Goal: Task Accomplishment & Management: Complete application form

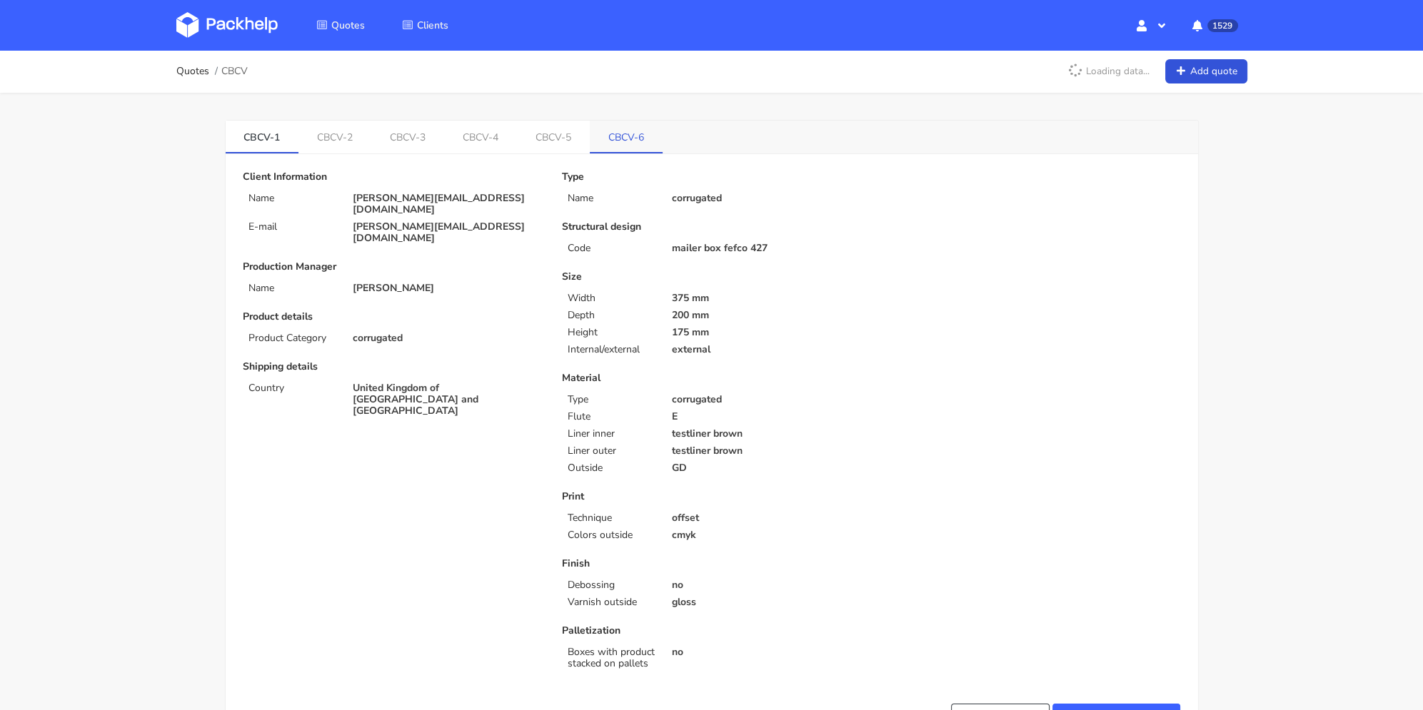
click at [615, 128] on link "CBCV-6" at bounding box center [626, 136] width 73 height 31
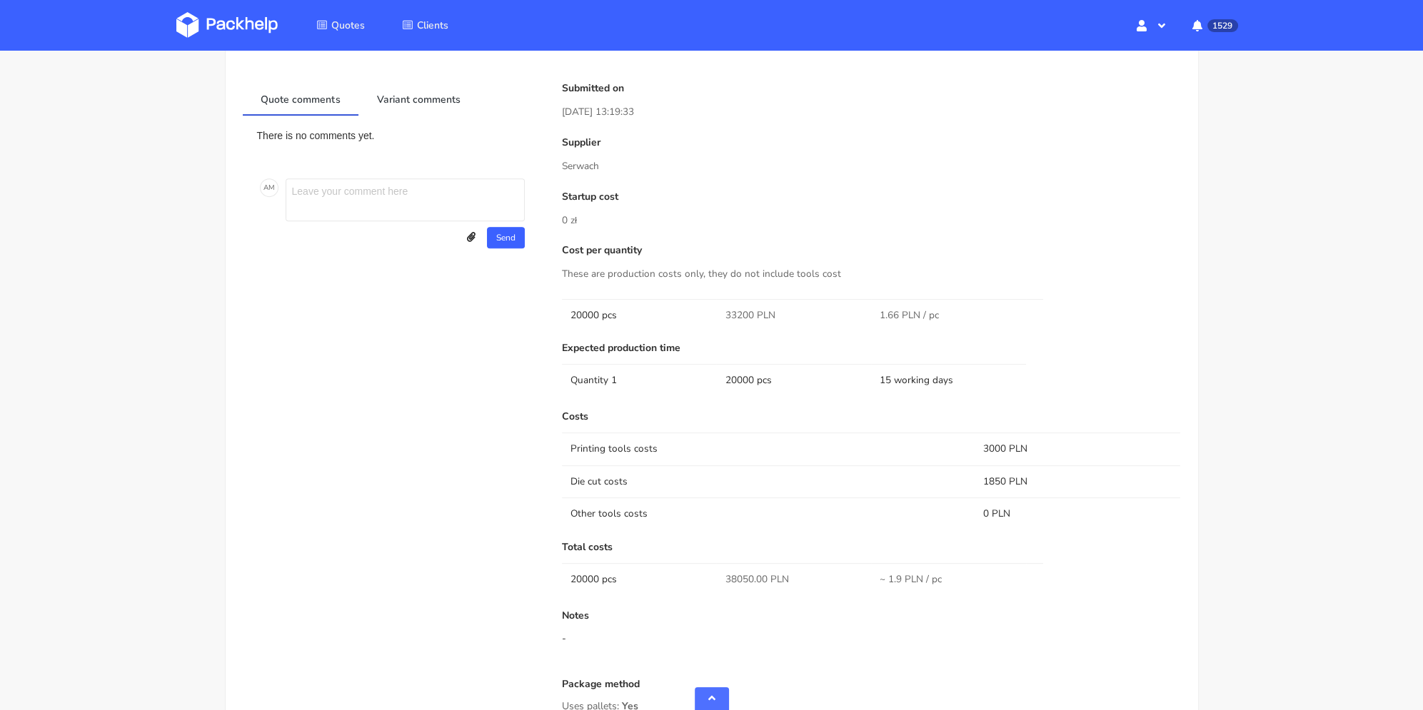
scroll to position [714, 0]
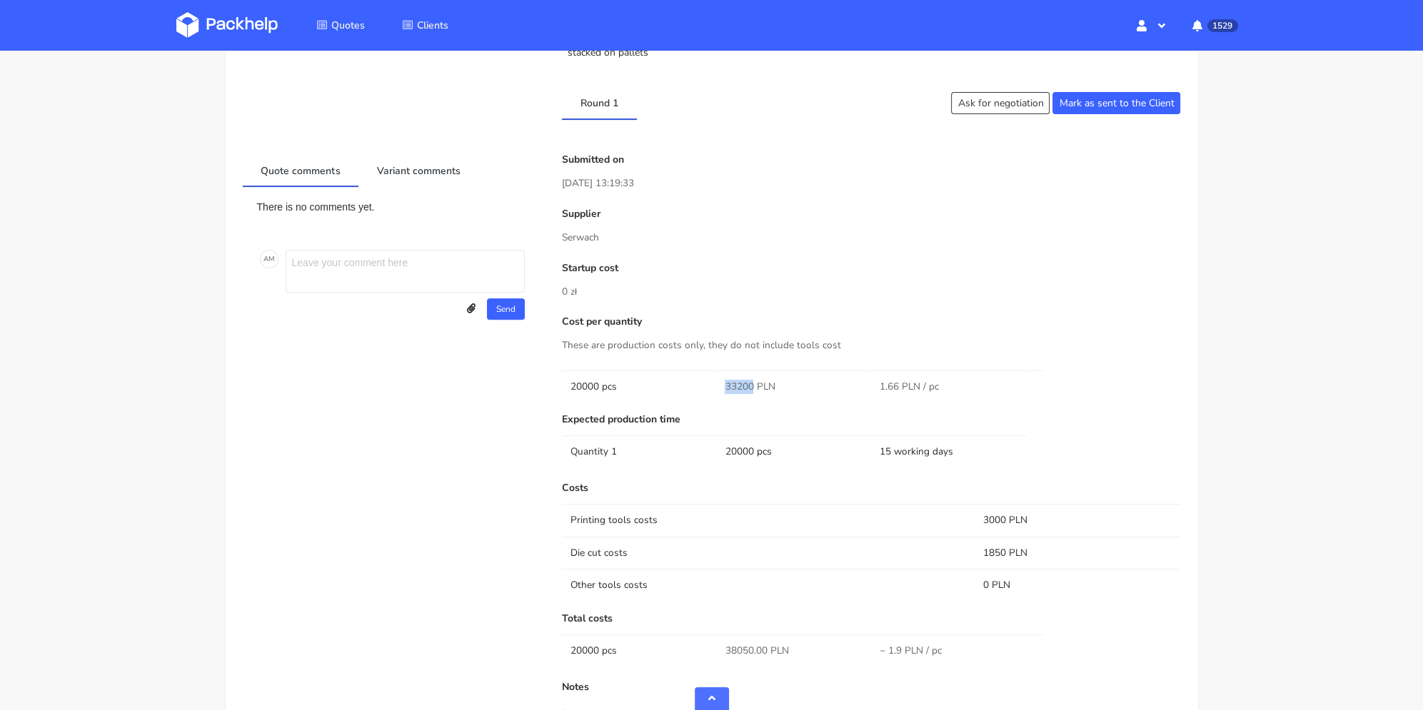
drag, startPoint x: 725, startPoint y: 385, endPoint x: 754, endPoint y: 385, distance: 29.3
click at [754, 385] on span "33200 PLN" at bounding box center [750, 387] width 50 height 14
copy span "33200"
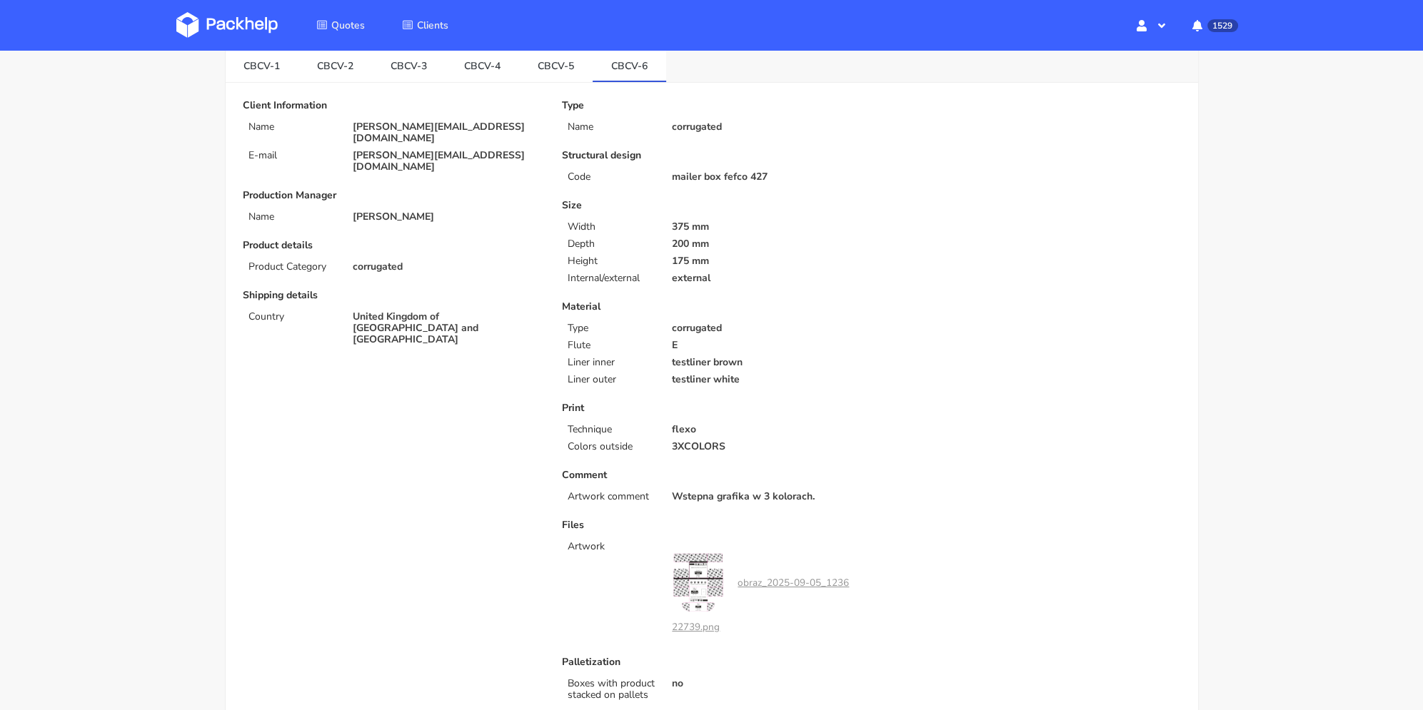
scroll to position [0, 0]
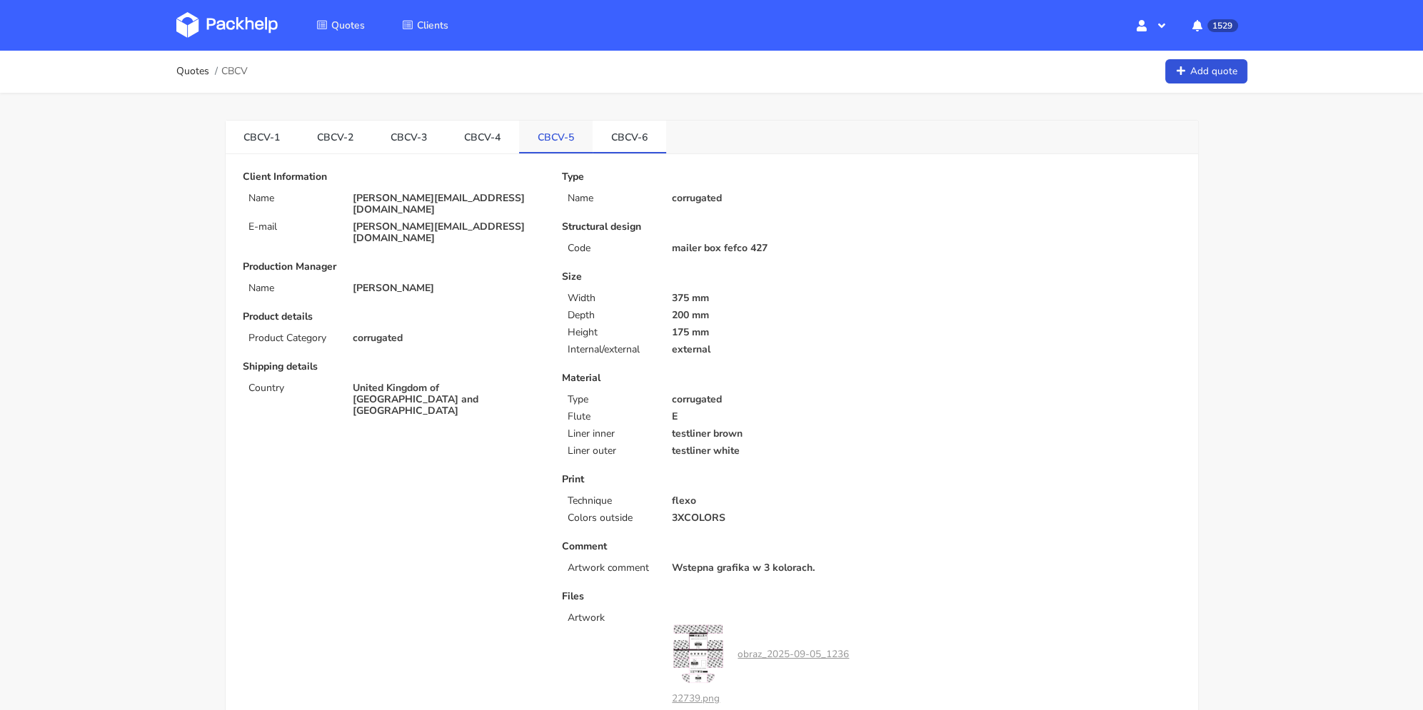
click at [551, 136] on link "CBCV-5" at bounding box center [556, 136] width 74 height 31
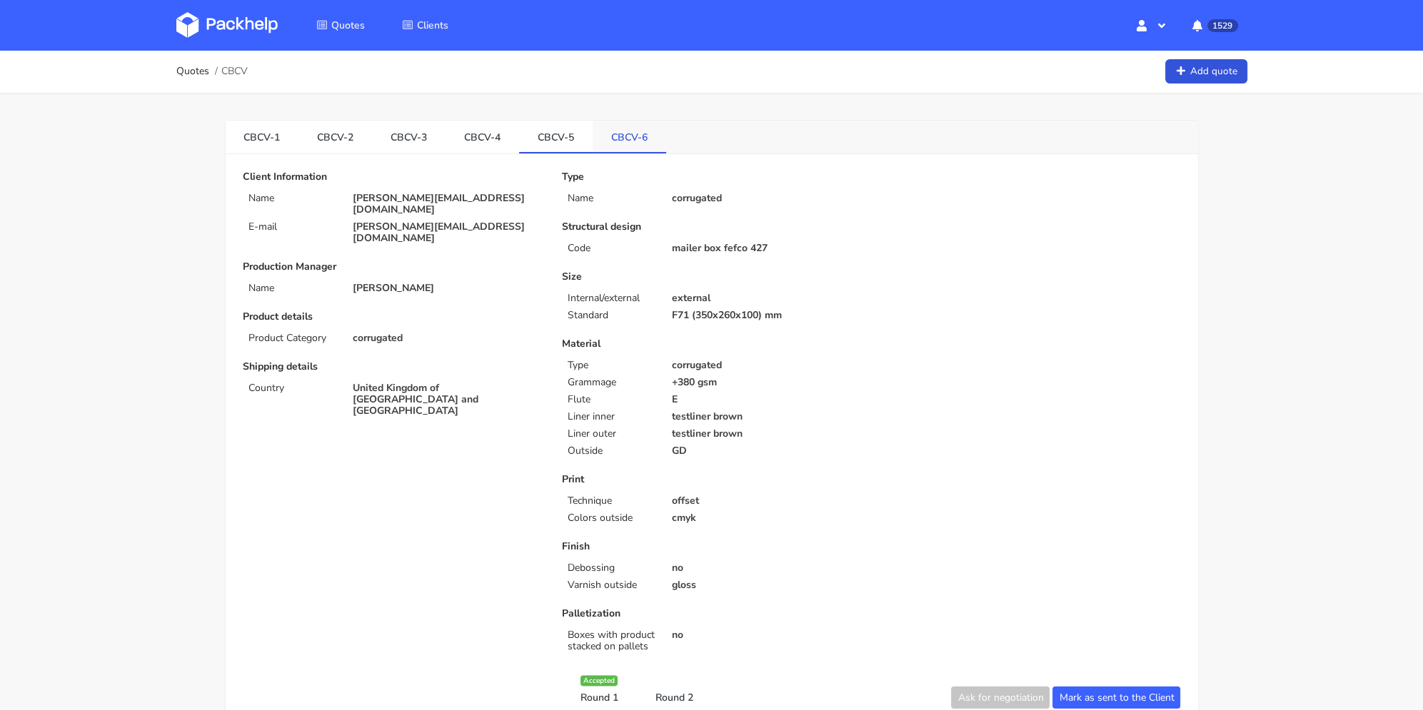
click at [631, 149] on link "CBCV-6" at bounding box center [630, 136] width 74 height 31
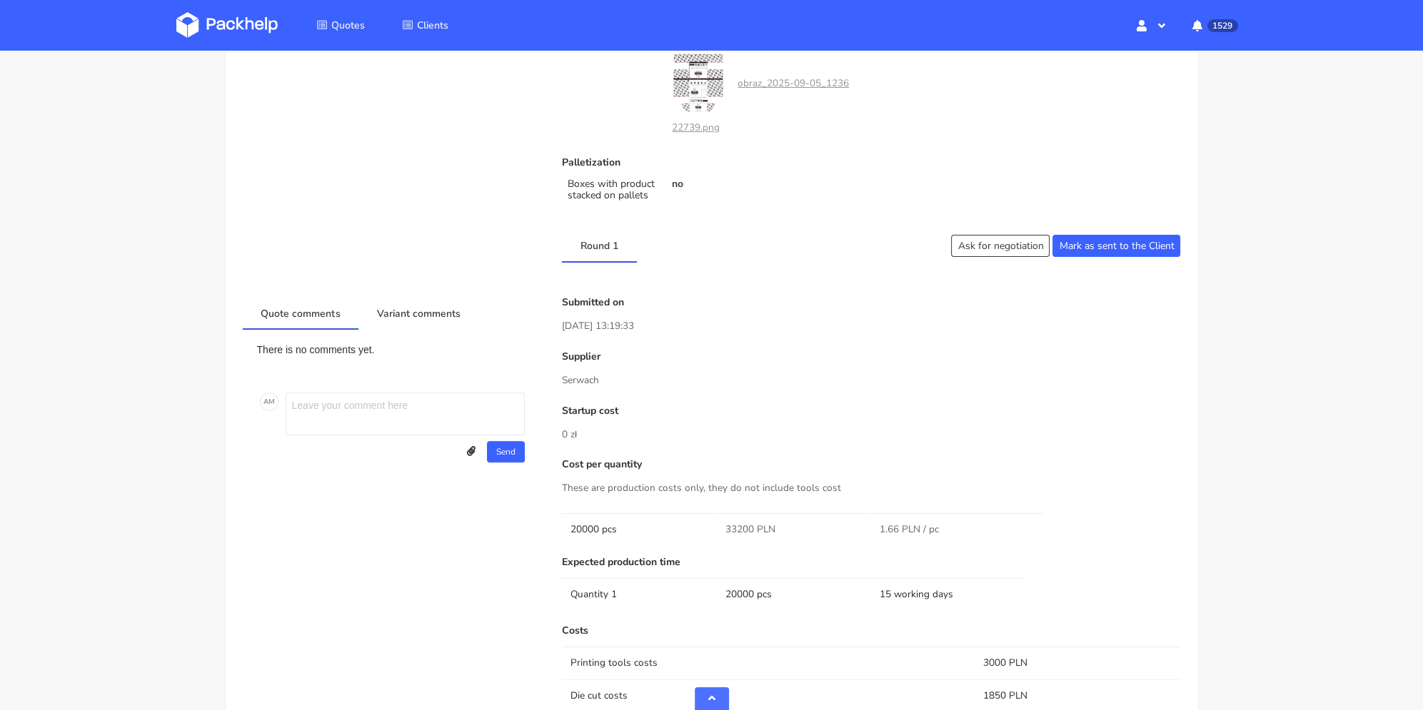
scroll to position [857, 0]
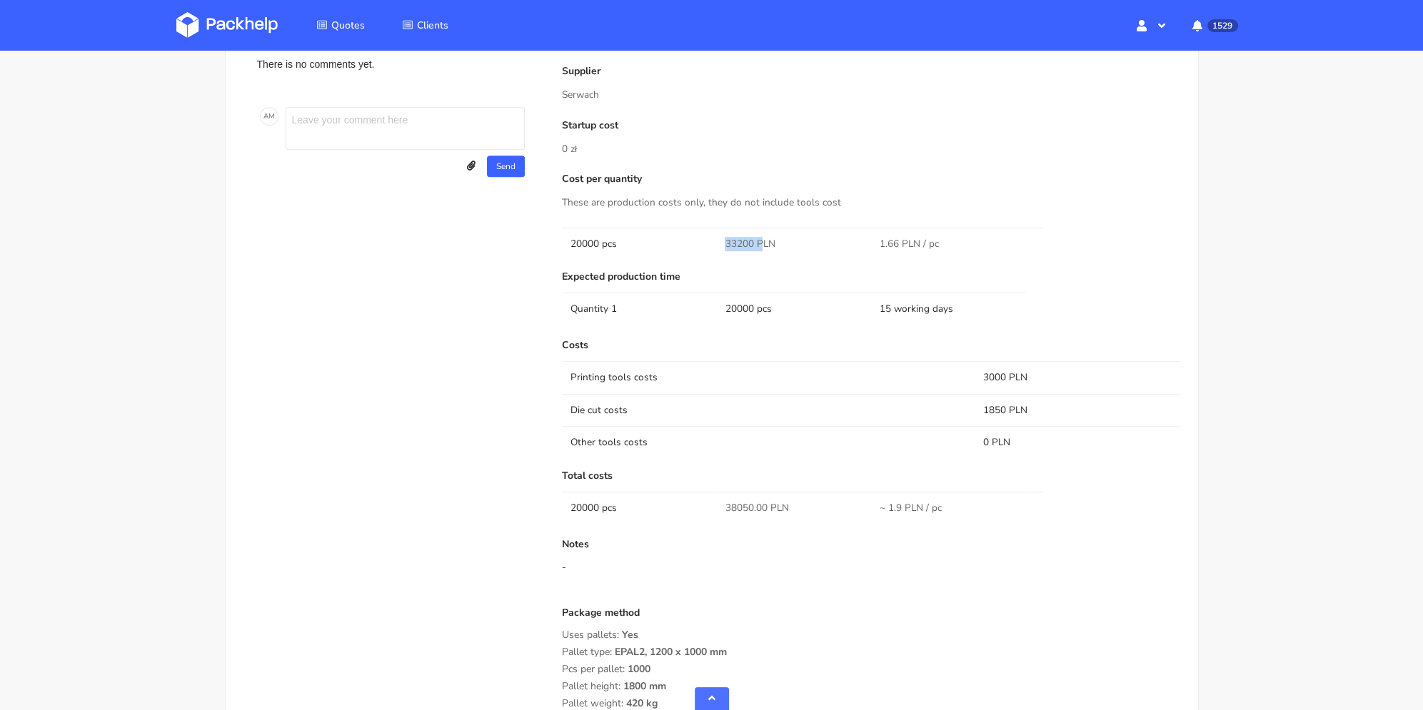
drag, startPoint x: 730, startPoint y: 242, endPoint x: 765, endPoint y: 244, distance: 34.3
click at [765, 244] on tr "20000 pcs 33200 PLN 1.66 PLN / pc" at bounding box center [871, 244] width 619 height 32
click at [765, 244] on span "33200 PLN" at bounding box center [750, 244] width 50 height 14
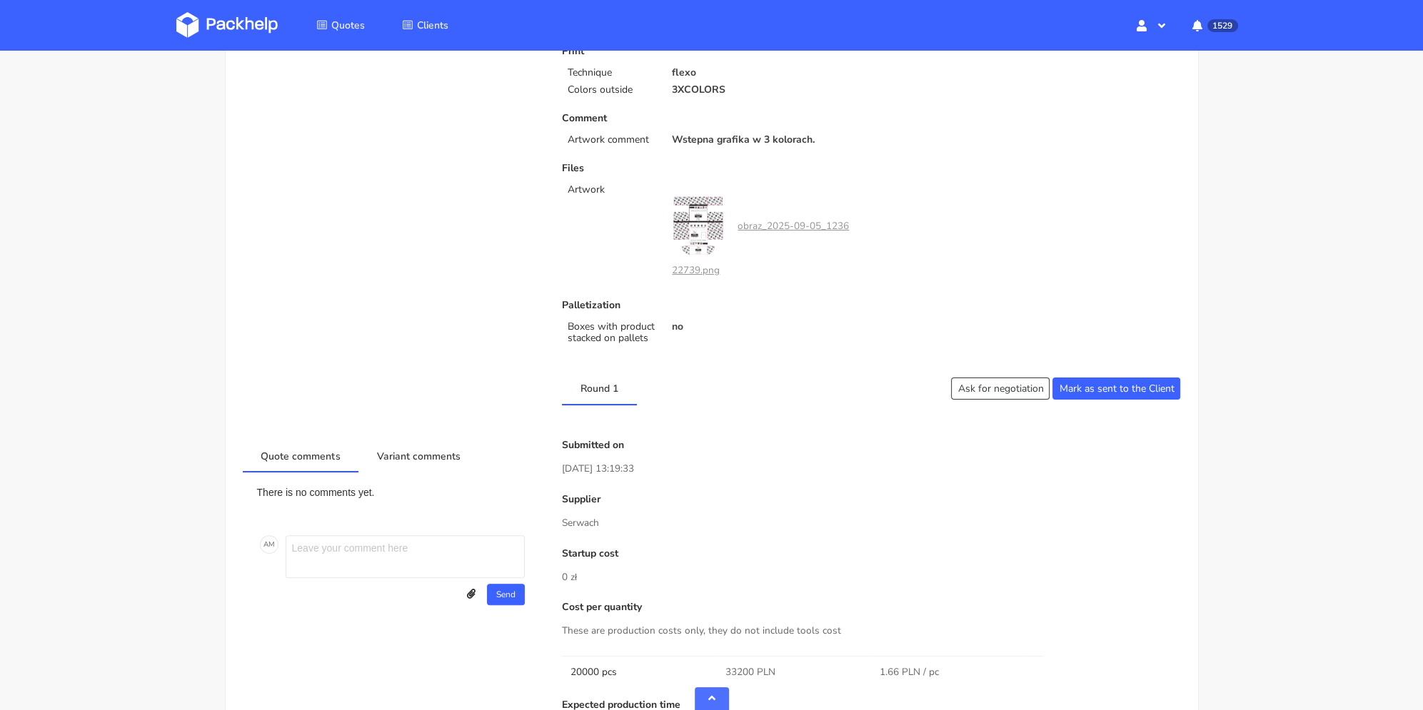
scroll to position [0, 0]
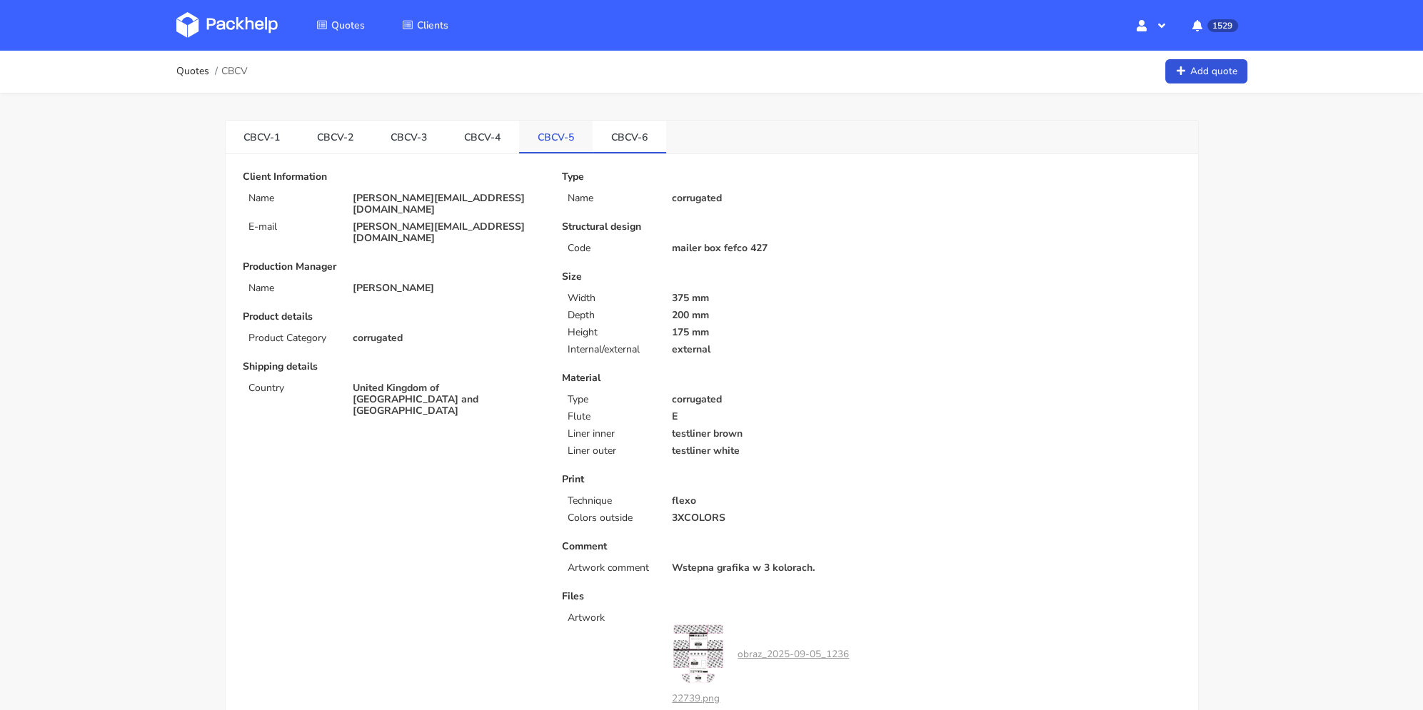
click at [551, 138] on link "CBCV-5" at bounding box center [556, 136] width 74 height 31
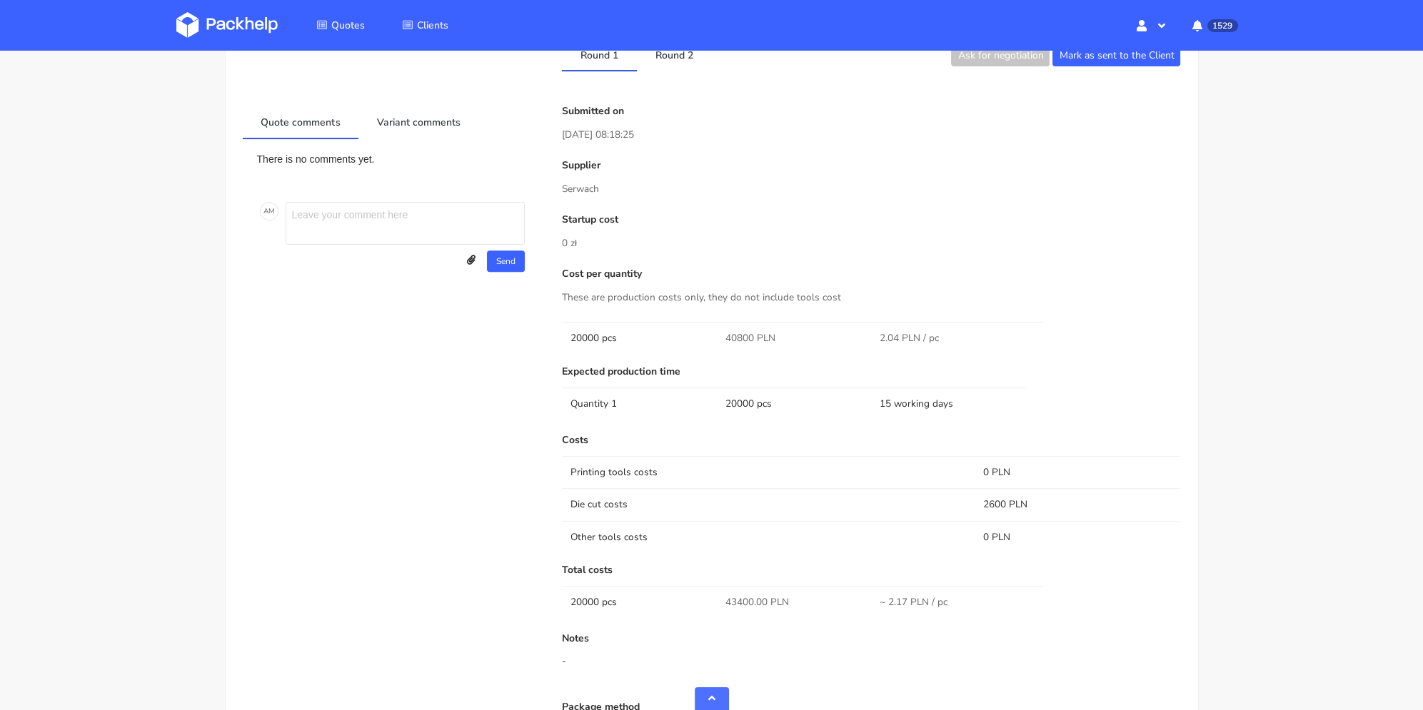
scroll to position [980, 0]
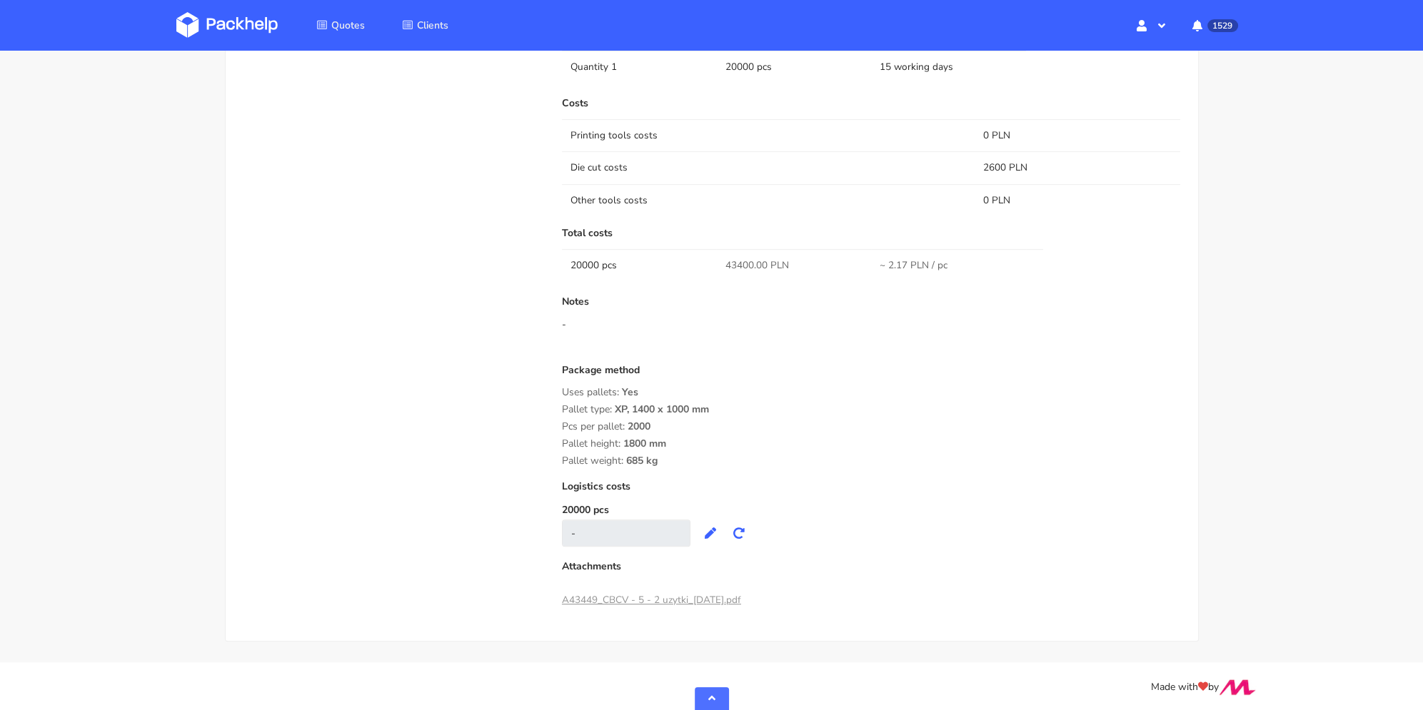
drag, startPoint x: 624, startPoint y: 426, endPoint x: 693, endPoint y: 425, distance: 69.3
click at [689, 425] on div "Pcs per pallet: 2000" at bounding box center [871, 426] width 619 height 11
click at [719, 440] on div "Pallet height: 1800 mm" at bounding box center [871, 443] width 619 height 11
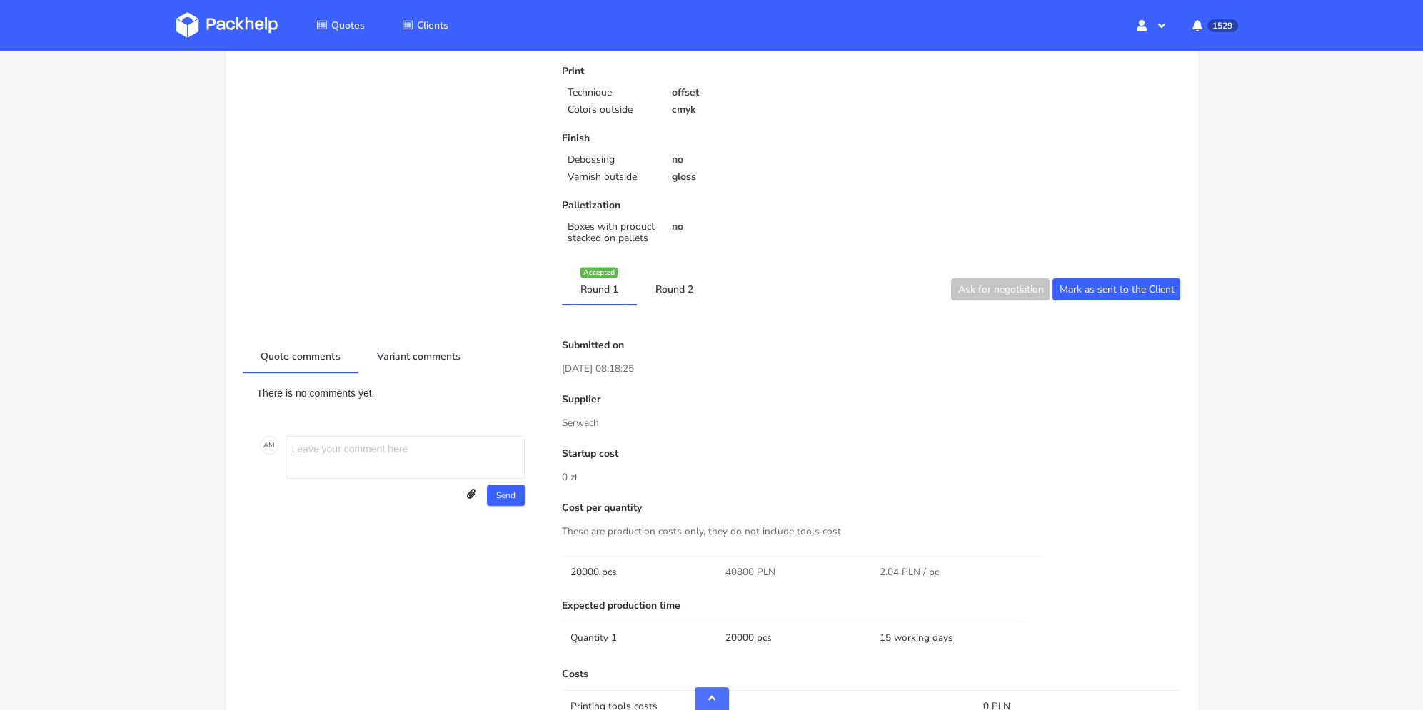
scroll to position [0, 0]
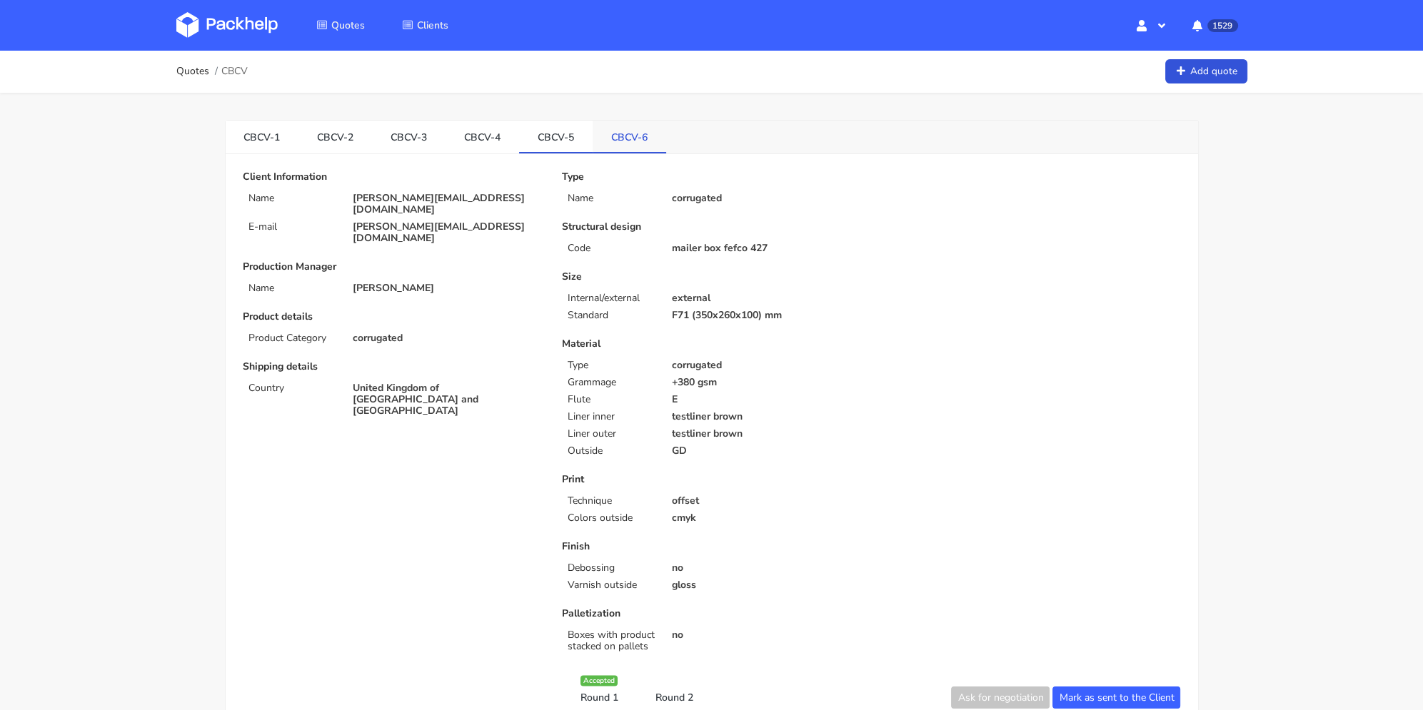
click at [645, 132] on link "CBCV-6" at bounding box center [630, 136] width 74 height 31
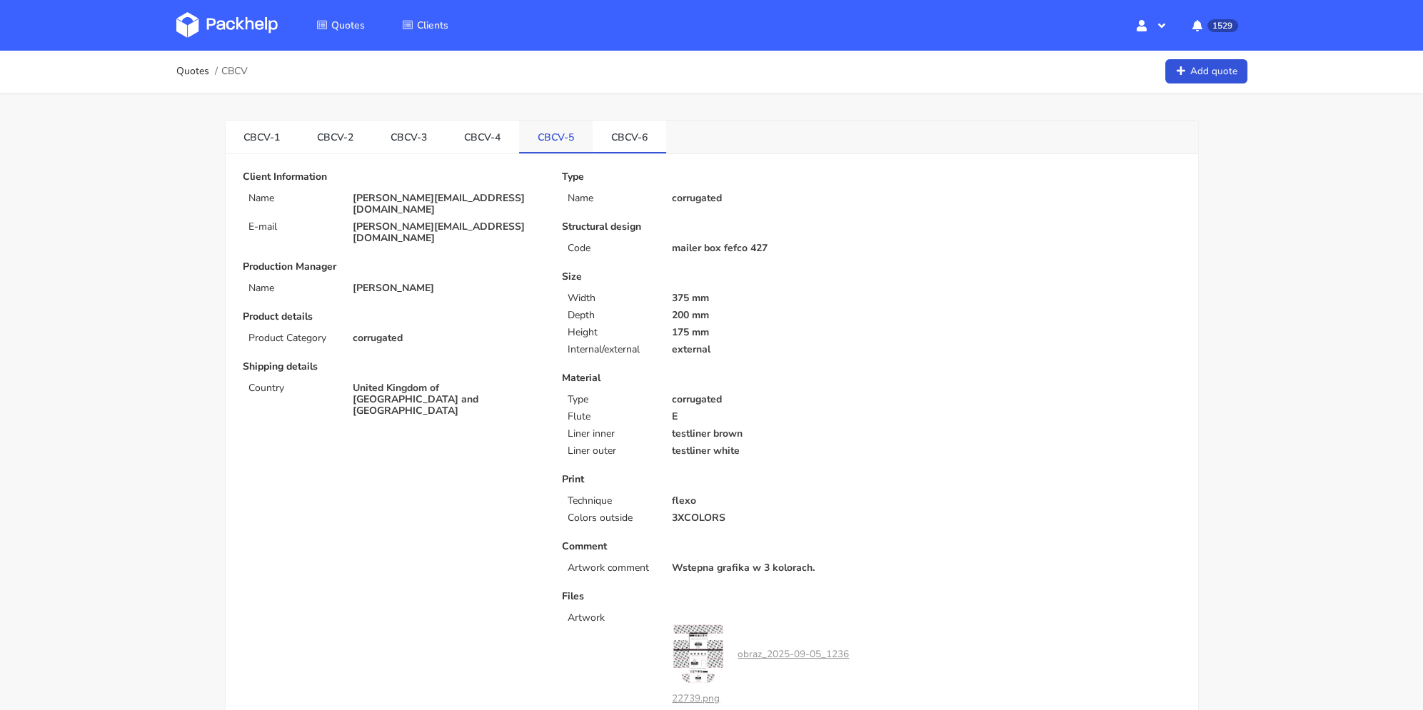
click at [591, 122] on link "CBCV-5" at bounding box center [556, 136] width 74 height 31
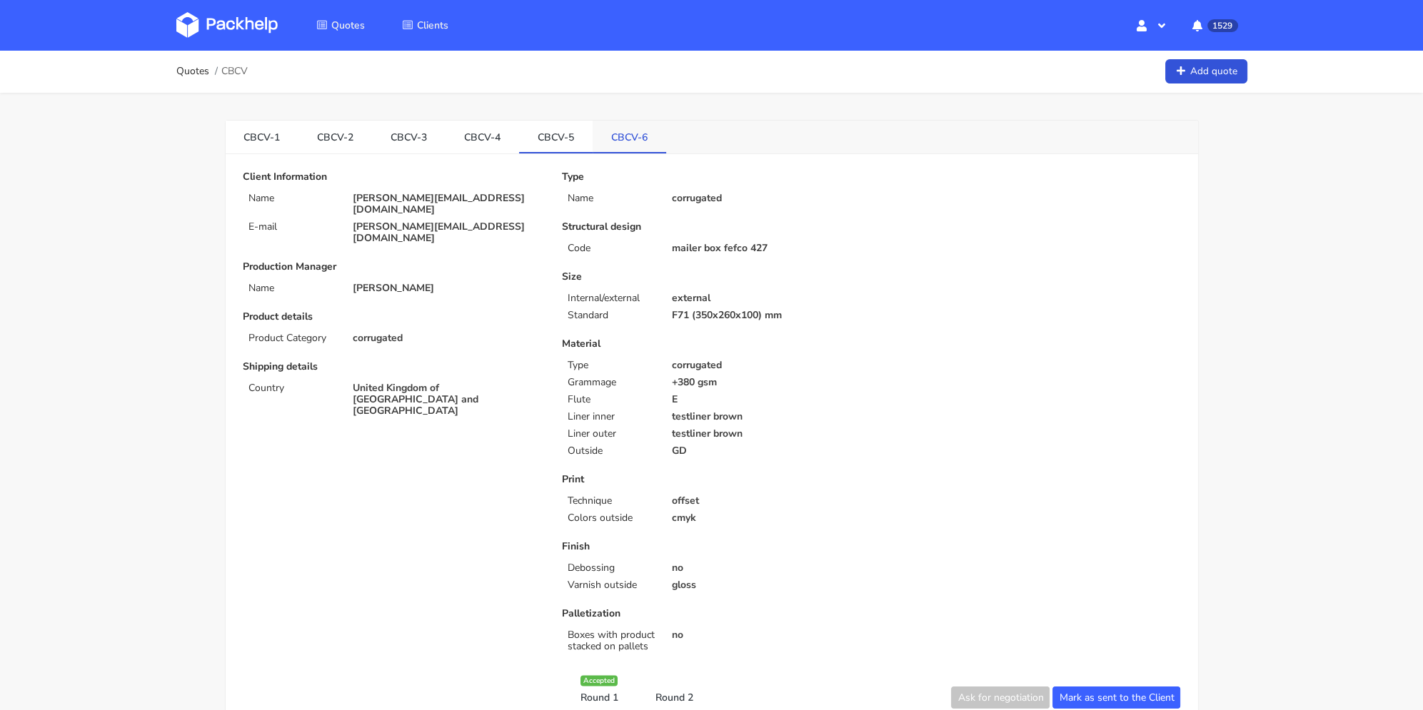
click at [639, 135] on link "CBCV-6" at bounding box center [630, 136] width 74 height 31
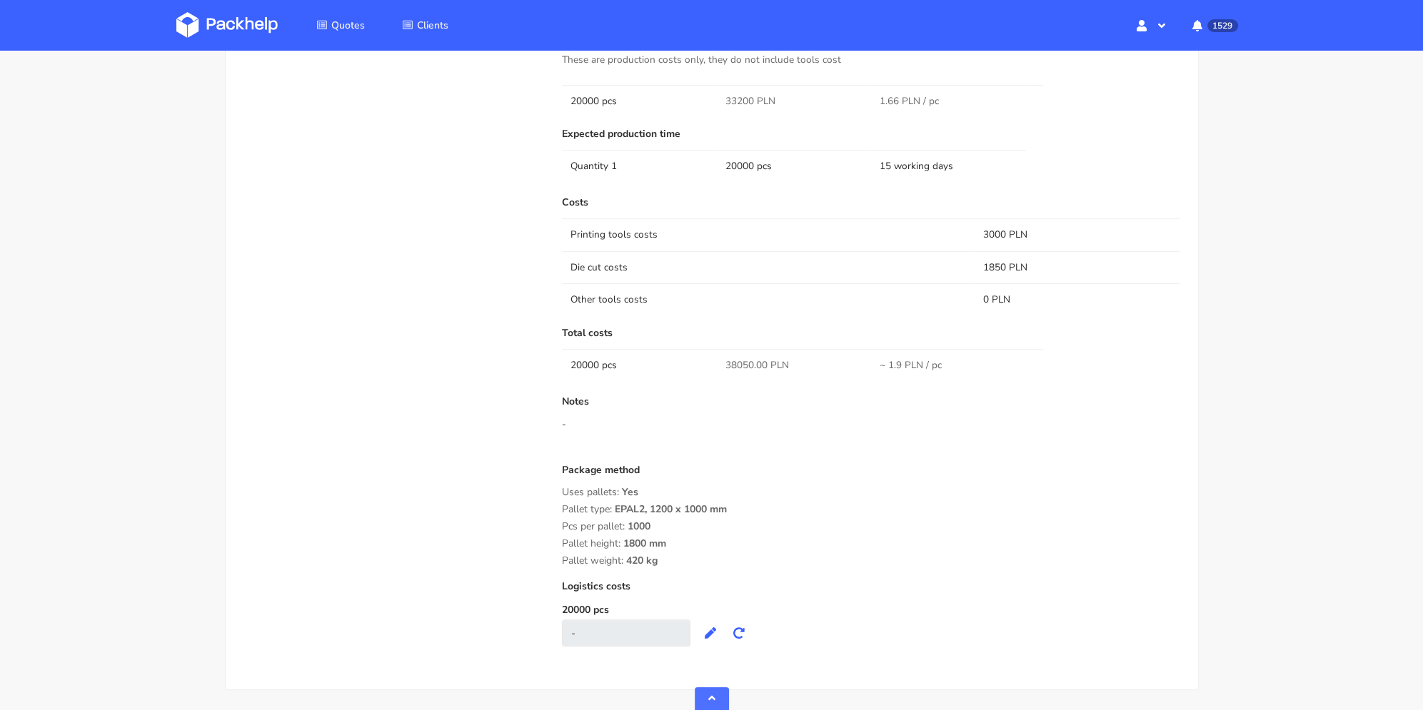
scroll to position [1048, 0]
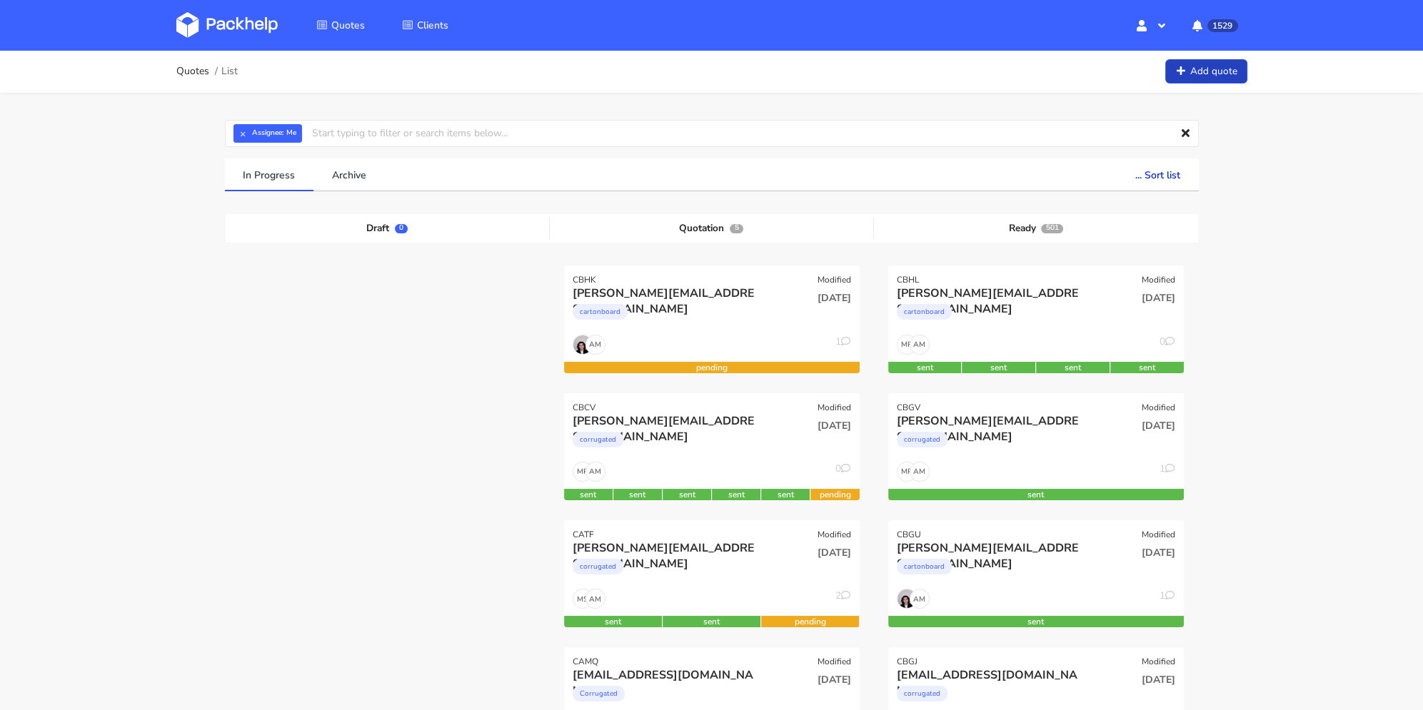
click at [1210, 62] on link "Add quote" at bounding box center [1206, 71] width 82 height 25
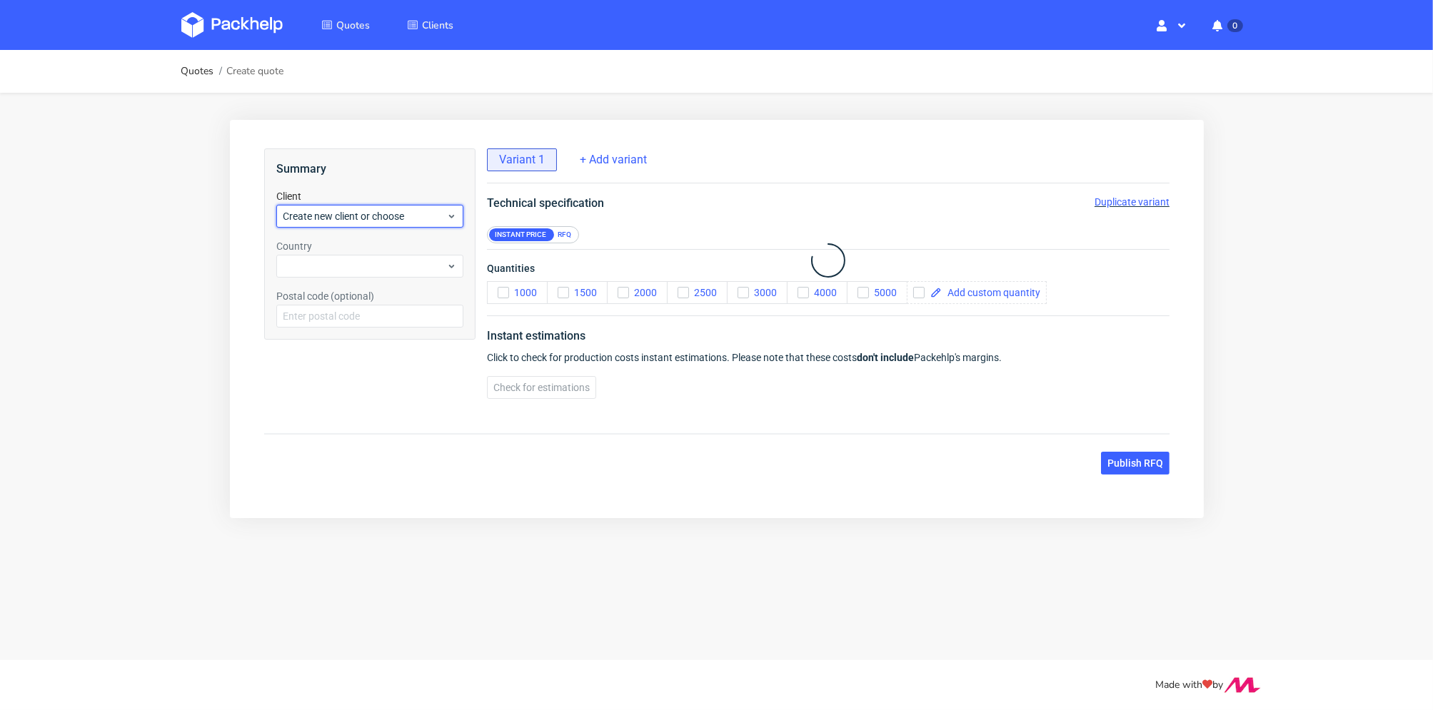
click at [343, 210] on span "Create new client or choose" at bounding box center [364, 215] width 164 height 14
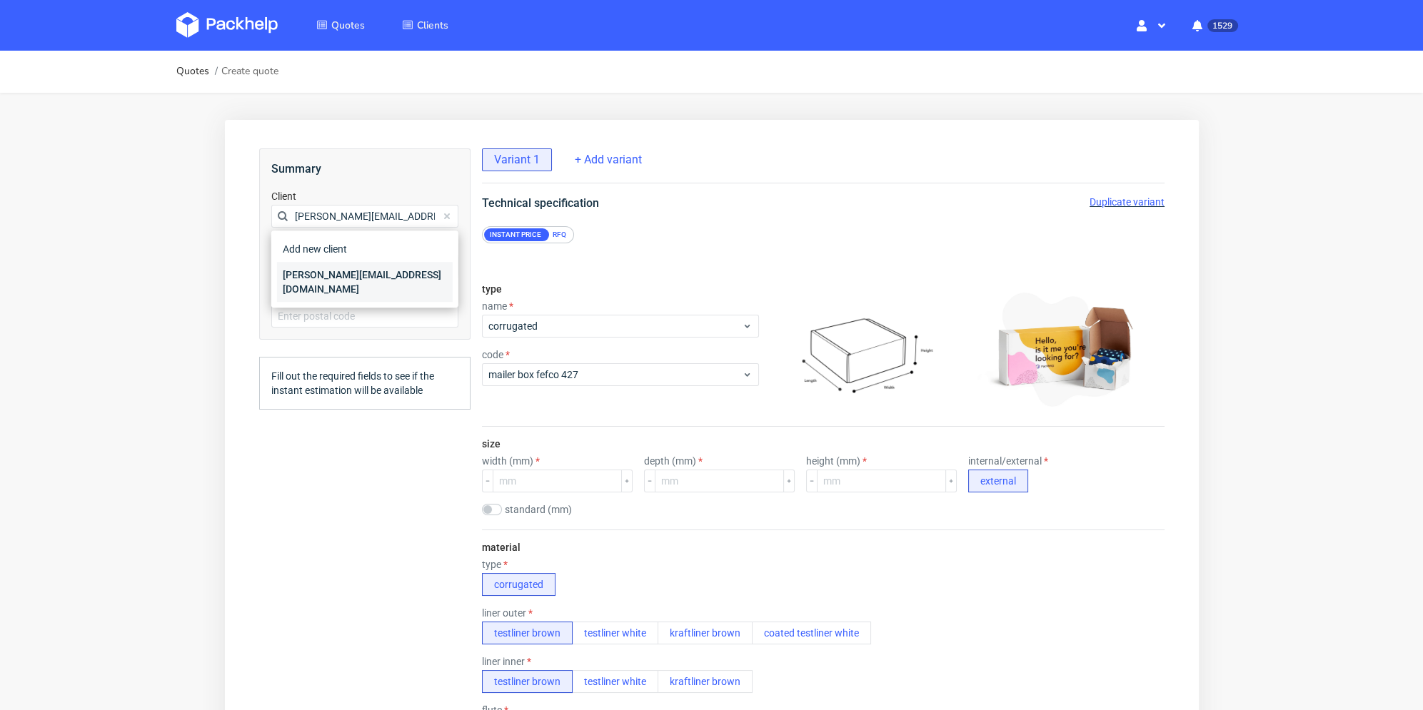
type input "[PERSON_NAME][EMAIL_ADDRESS][DOMAIN_NAME]"
click at [320, 273] on div "[PERSON_NAME][EMAIL_ADDRESS][DOMAIN_NAME]" at bounding box center [364, 282] width 176 height 40
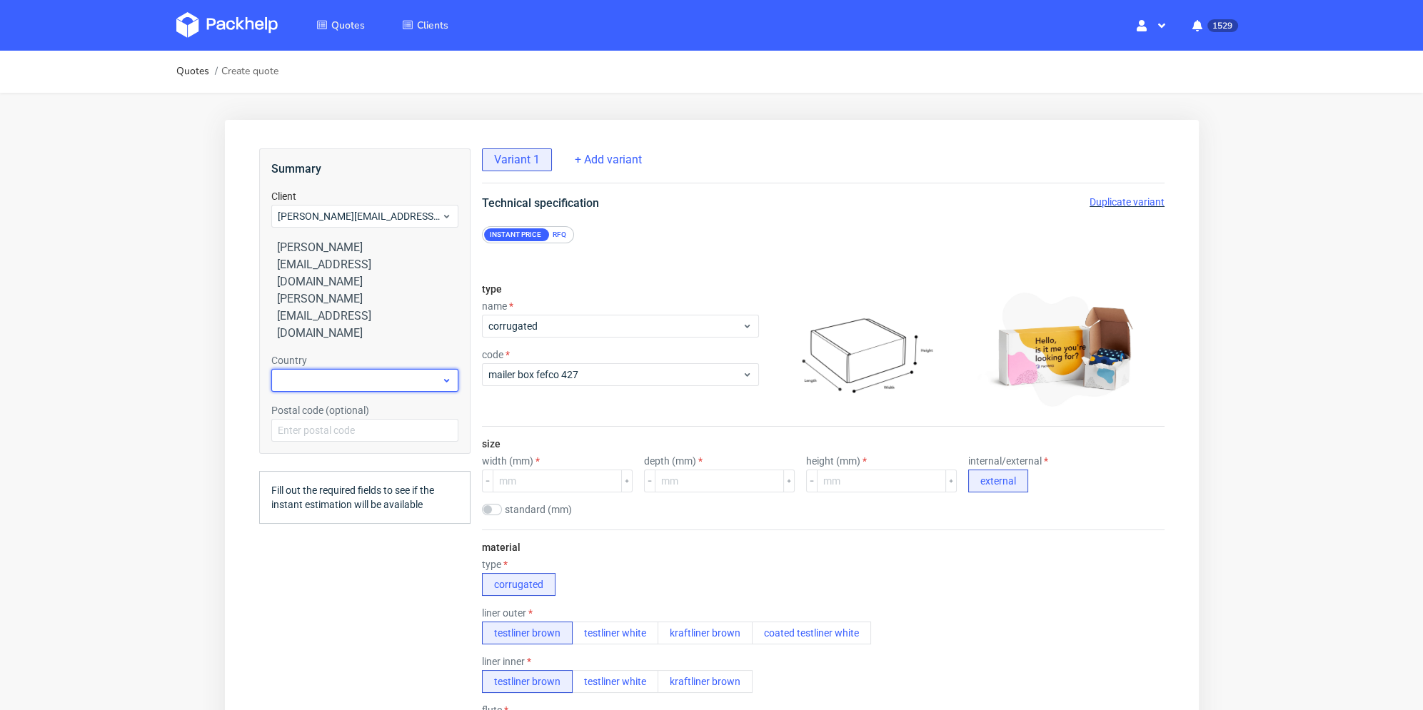
click at [329, 369] on div at bounding box center [364, 380] width 187 height 23
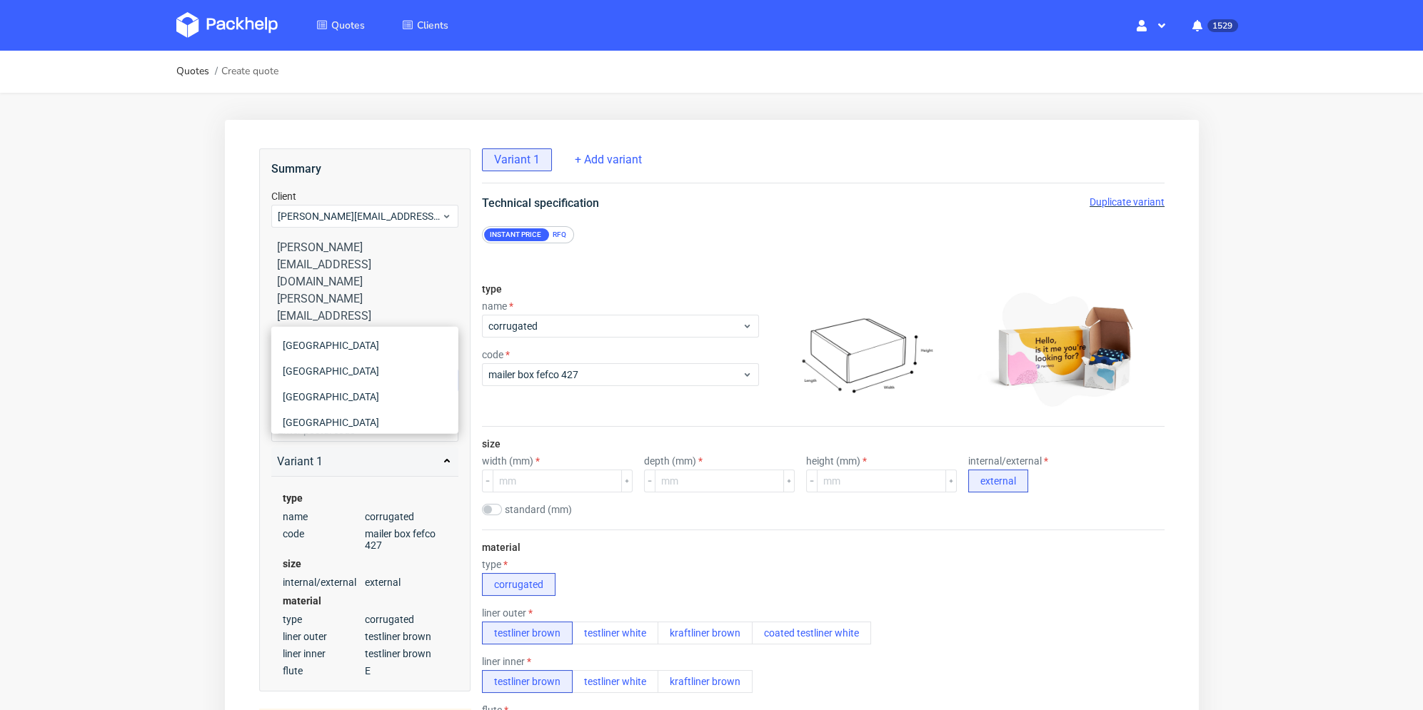
type input "fr"
drag, startPoint x: 322, startPoint y: 314, endPoint x: 270, endPoint y: 323, distance: 52.8
click at [262, 325] on div "Summary Client [PERSON_NAME][EMAIL_ADDRESS][DOMAIN_NAME] [EMAIL_ADDRESS][DOMAIN…" at bounding box center [363, 420] width 211 height 543
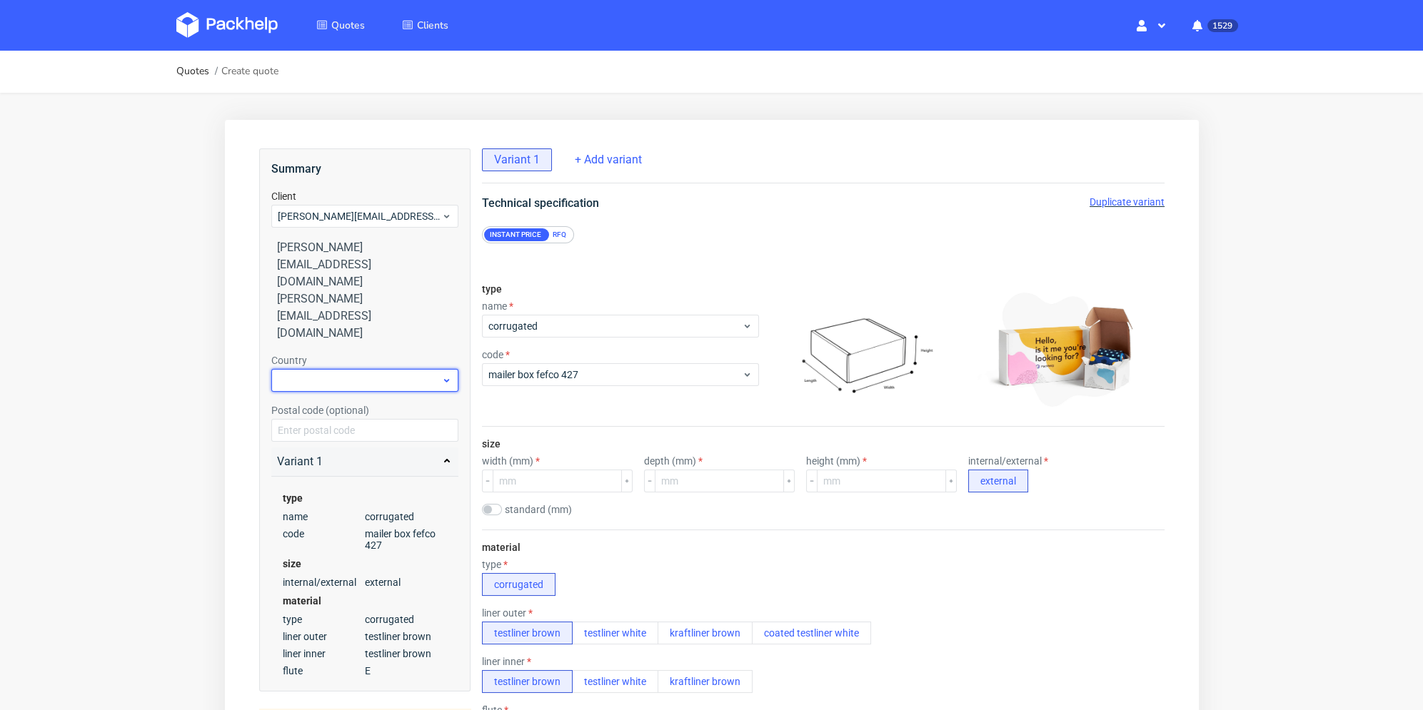
click at [312, 369] on div at bounding box center [364, 380] width 187 height 23
type input "lux"
click at [346, 350] on div "[GEOGRAPHIC_DATA]" at bounding box center [364, 346] width 176 height 26
click at [565, 240] on div "RFQ" at bounding box center [558, 234] width 25 height 13
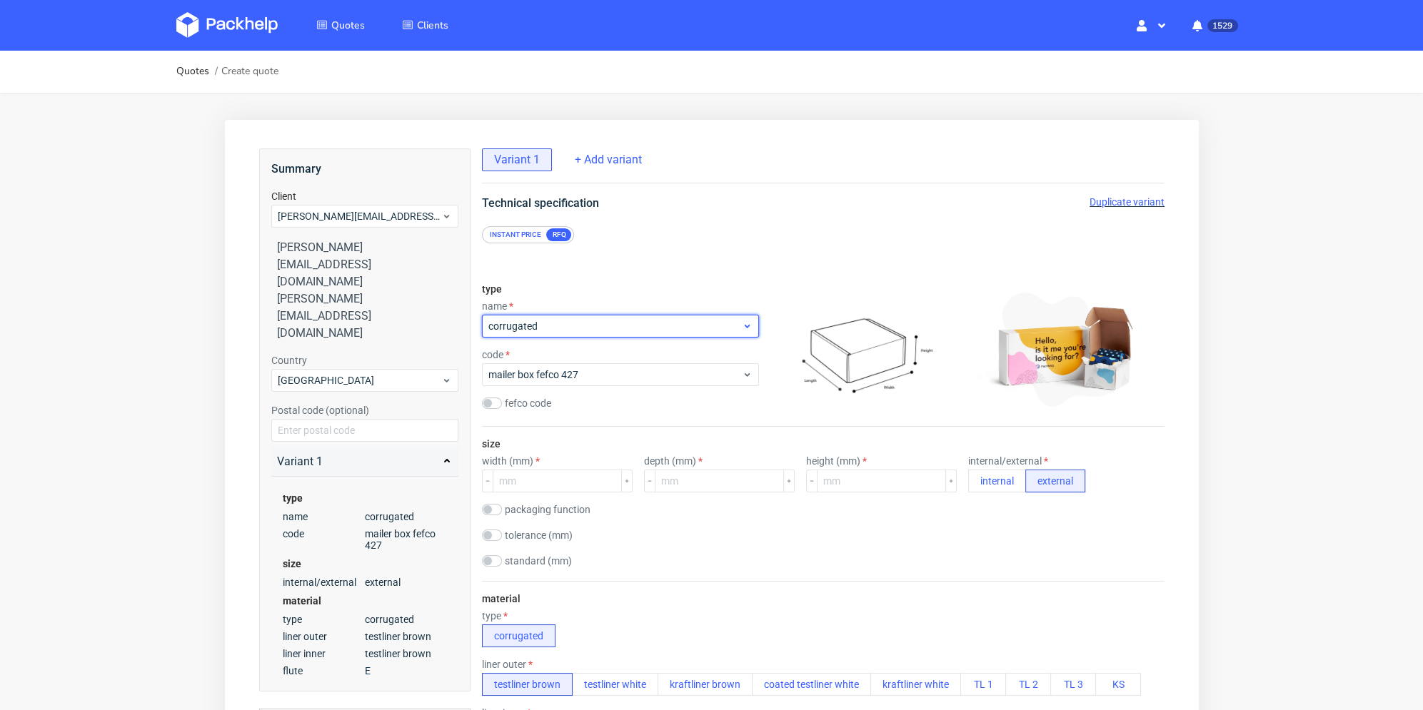
click at [562, 333] on span "corrugated" at bounding box center [614, 326] width 253 height 14
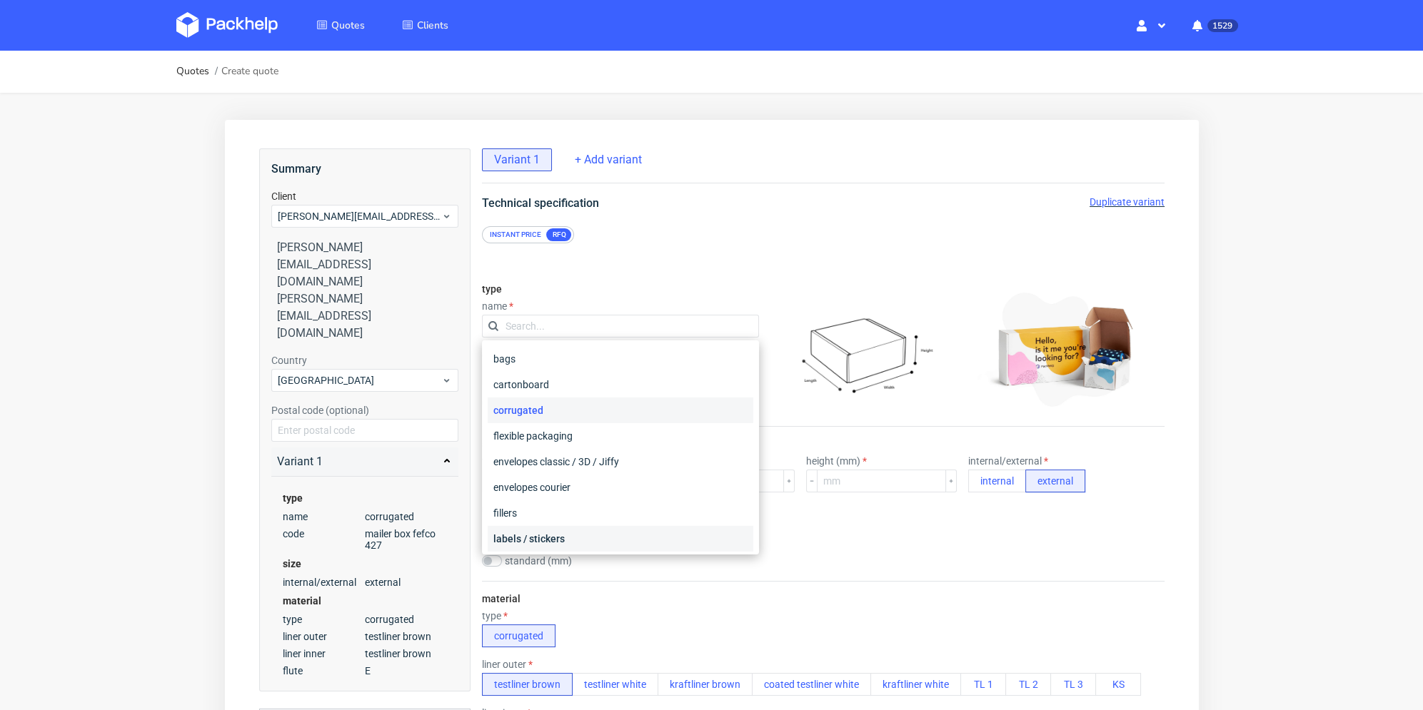
click at [580, 534] on div "labels / stickers" at bounding box center [620, 539] width 266 height 26
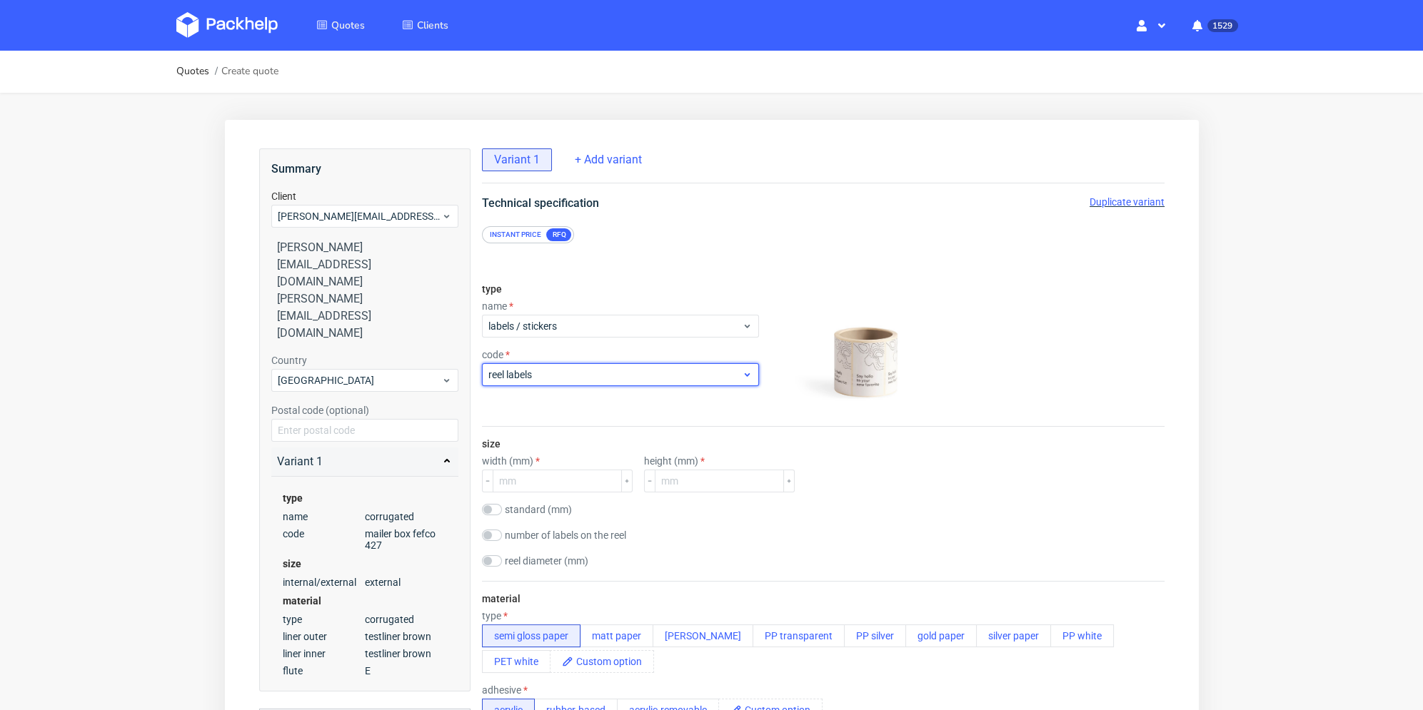
click at [593, 373] on span "reel labels" at bounding box center [614, 375] width 253 height 14
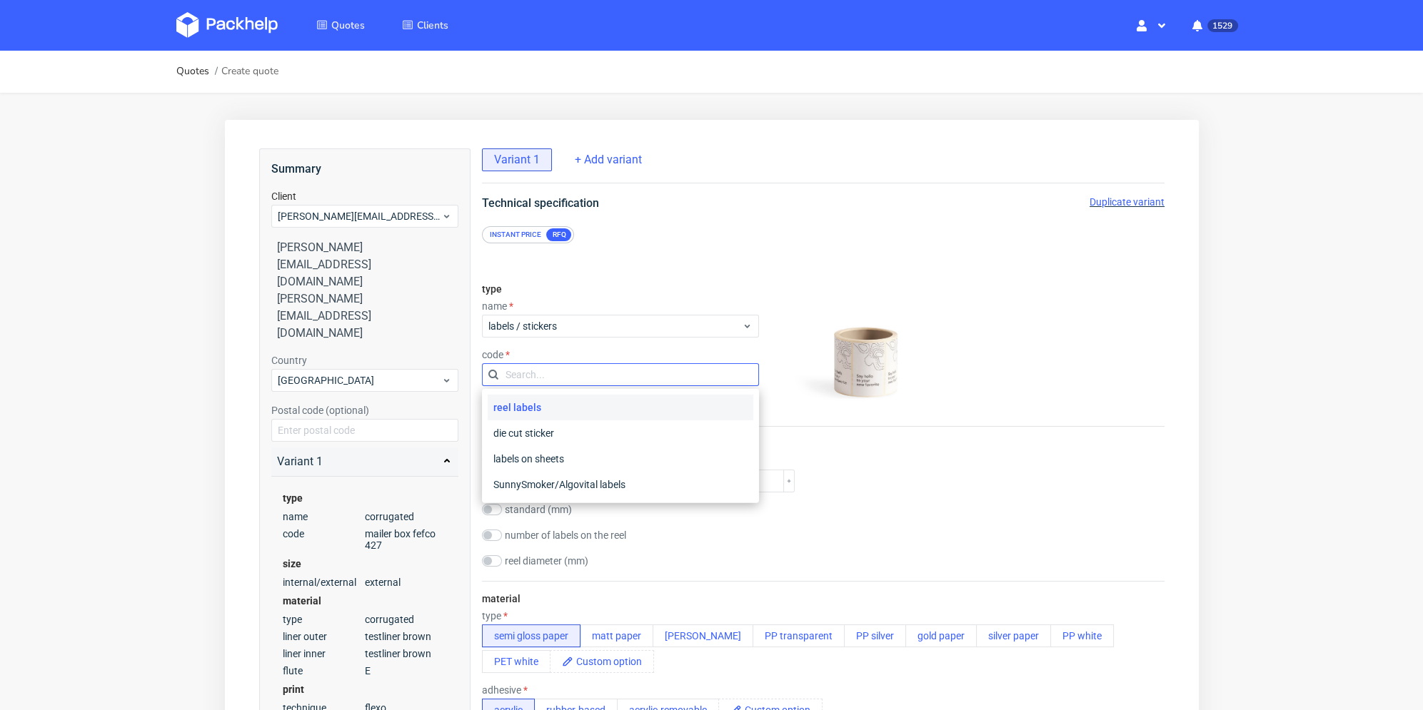
click at [606, 373] on input "text" at bounding box center [619, 374] width 277 height 23
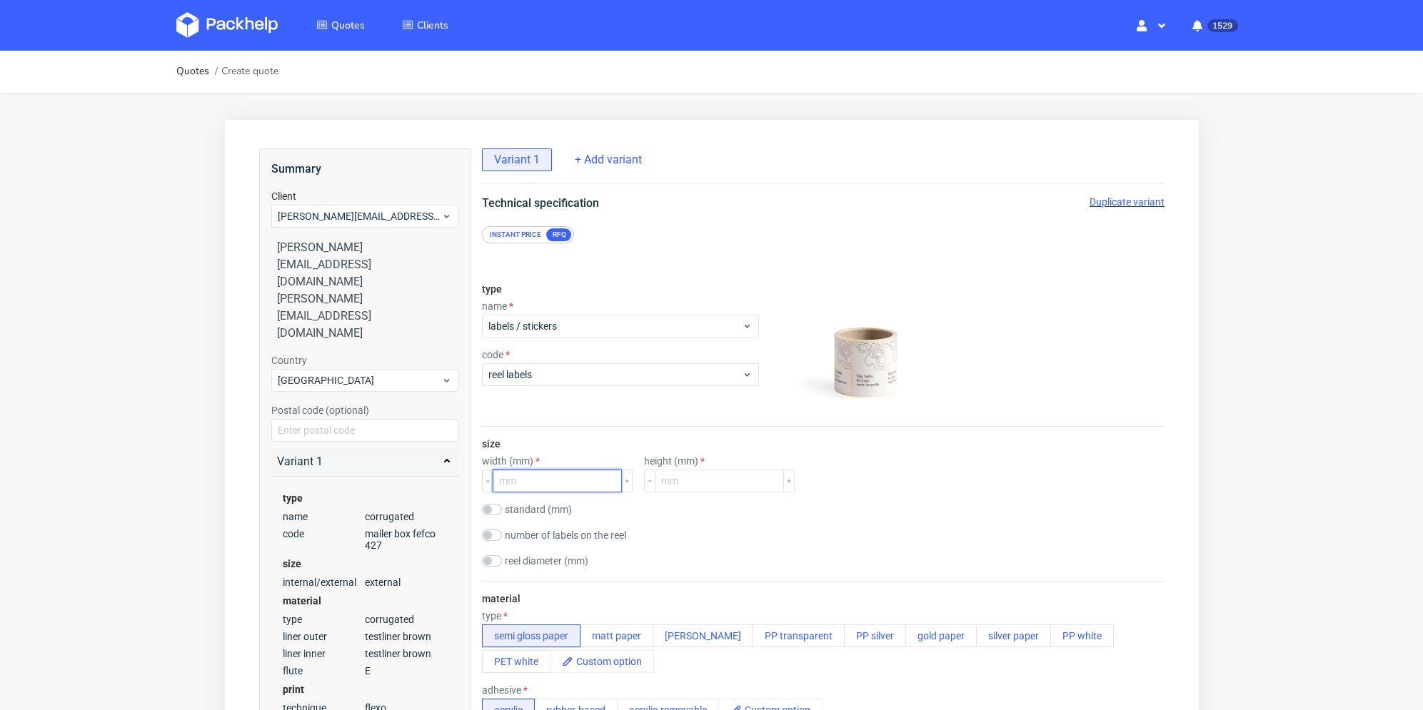
click at [568, 482] on input "number" at bounding box center [556, 481] width 129 height 23
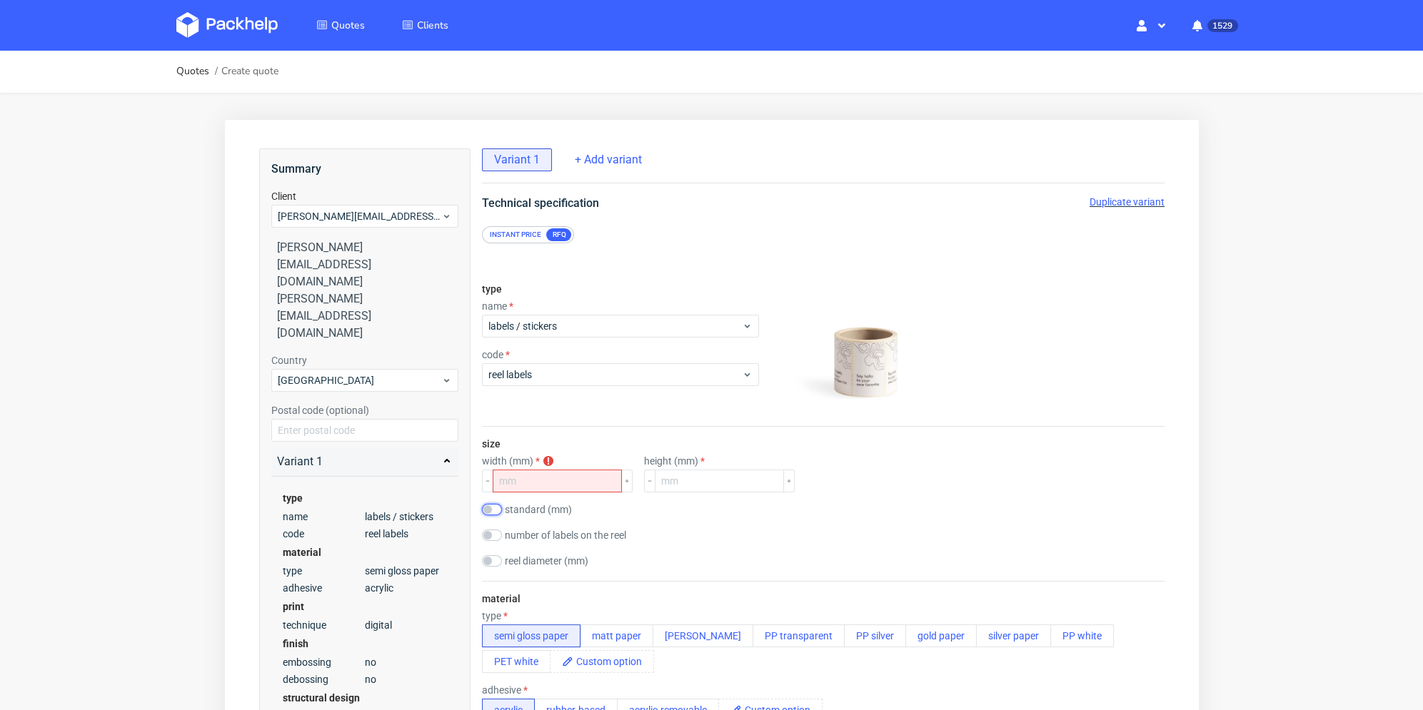
click at [488, 512] on input "checkbox" at bounding box center [491, 509] width 20 height 11
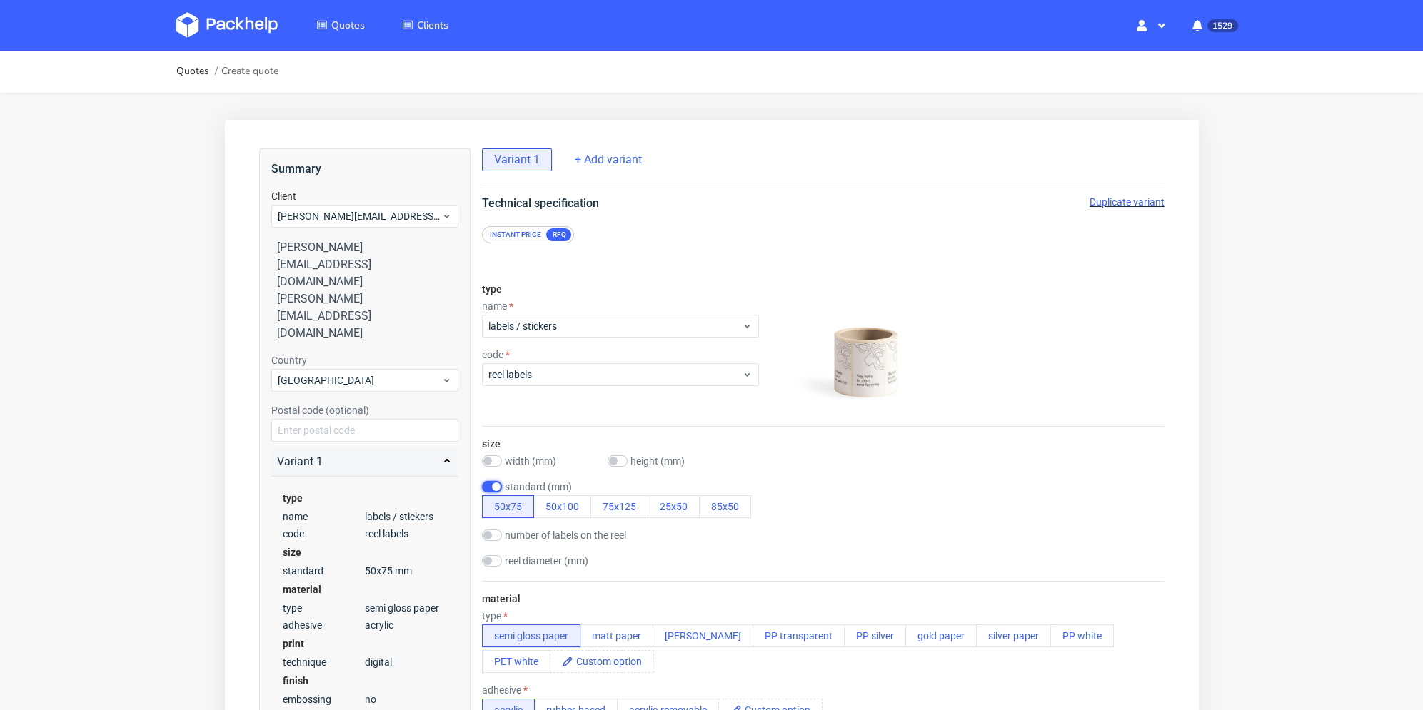
scroll to position [71, 0]
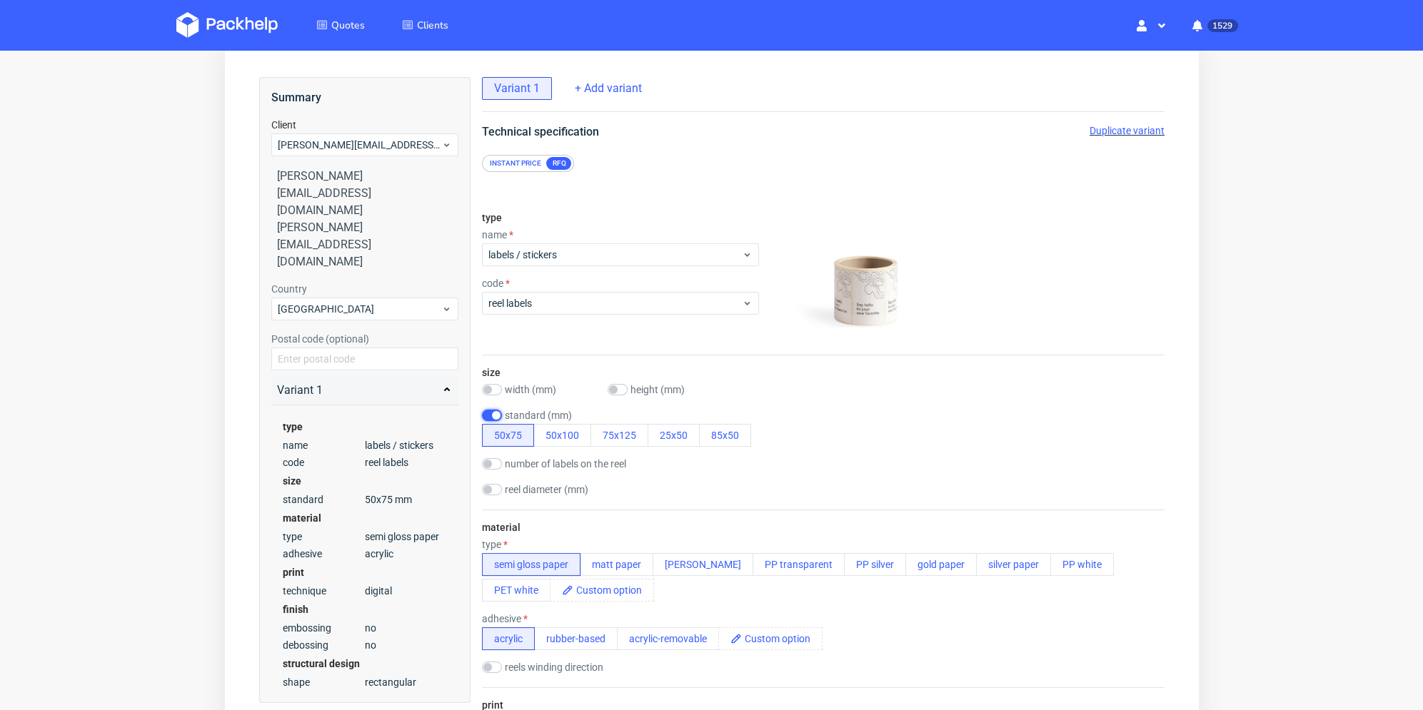
click at [492, 413] on input "checkbox" at bounding box center [491, 415] width 20 height 11
checkbox input "false"
click at [504, 409] on input "number" at bounding box center [556, 409] width 129 height 23
type input "80"
click at [726, 405] on input "3" at bounding box center [718, 409] width 129 height 23
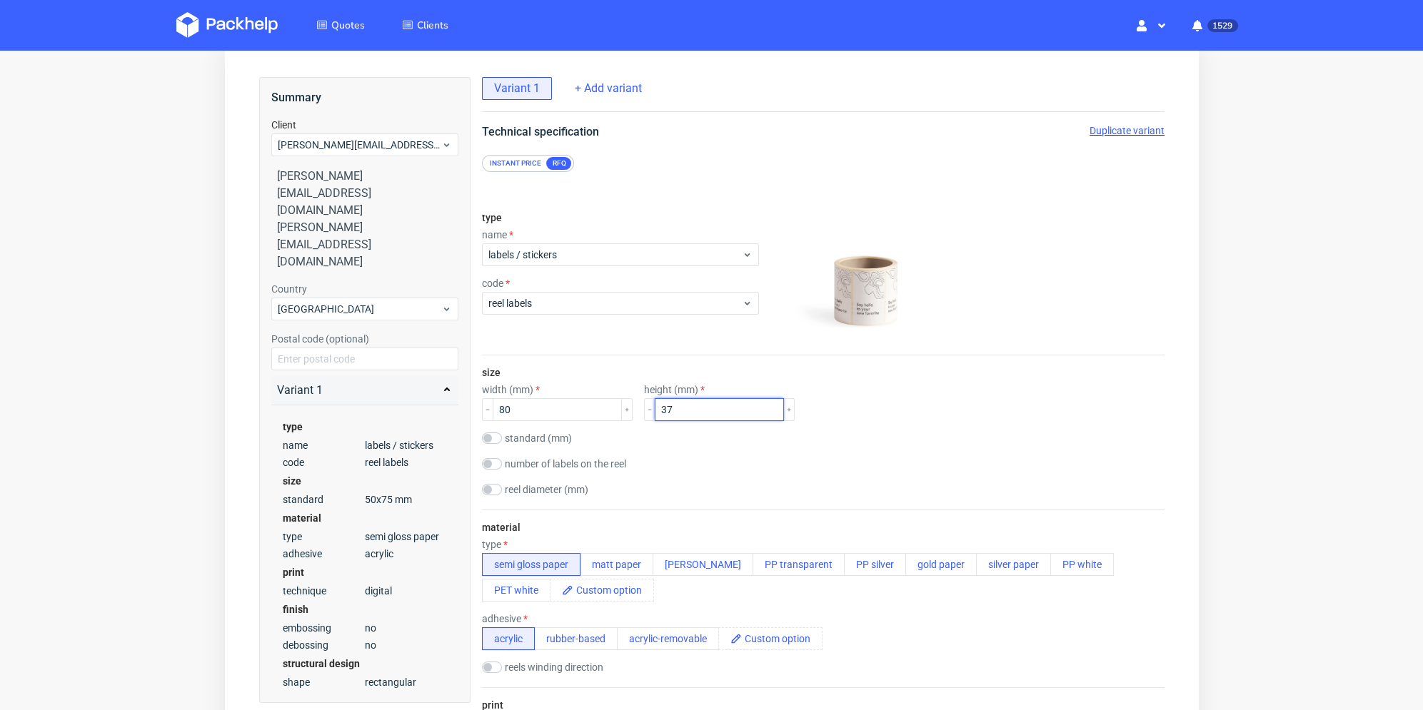
type input "37"
click at [710, 438] on div "standard (mm) 50x75 50x100 75x125 25x50 85x50" at bounding box center [822, 440] width 683 height 14
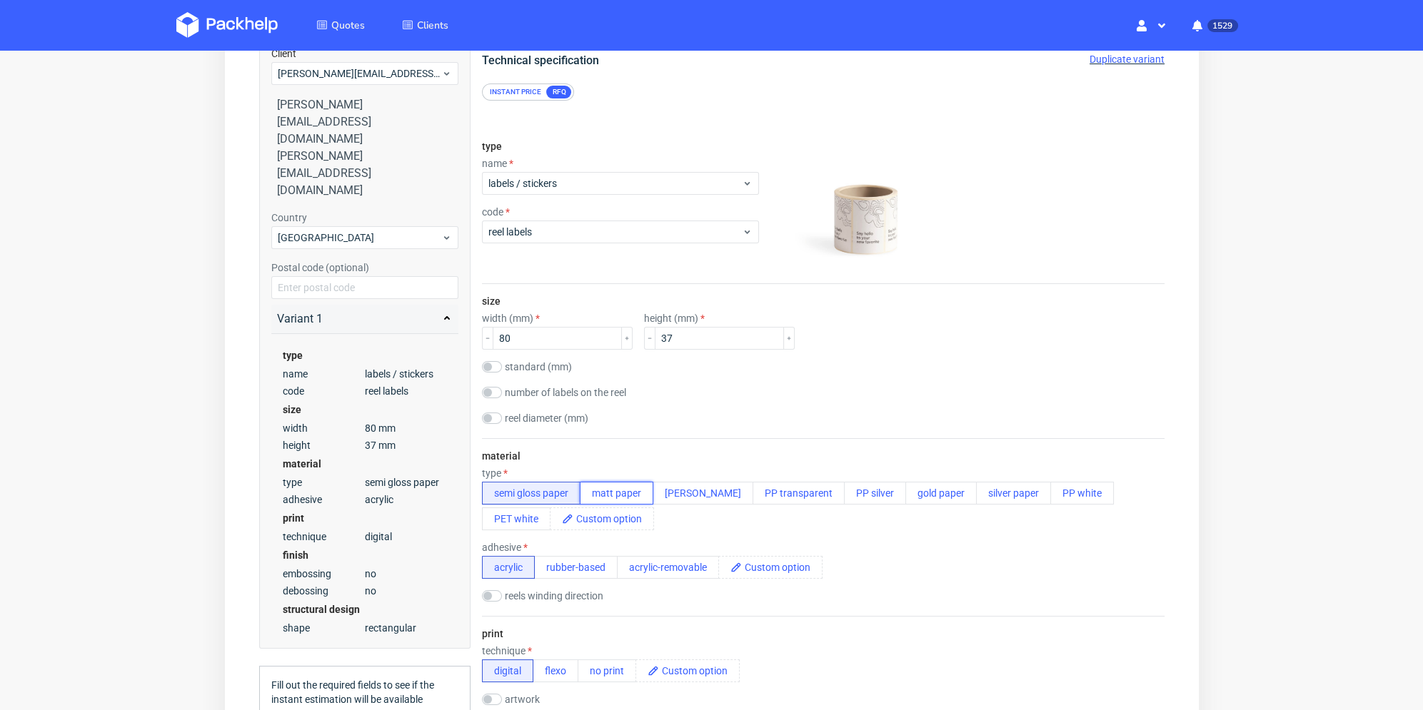
click at [622, 497] on button "matt paper" at bounding box center [616, 493] width 74 height 23
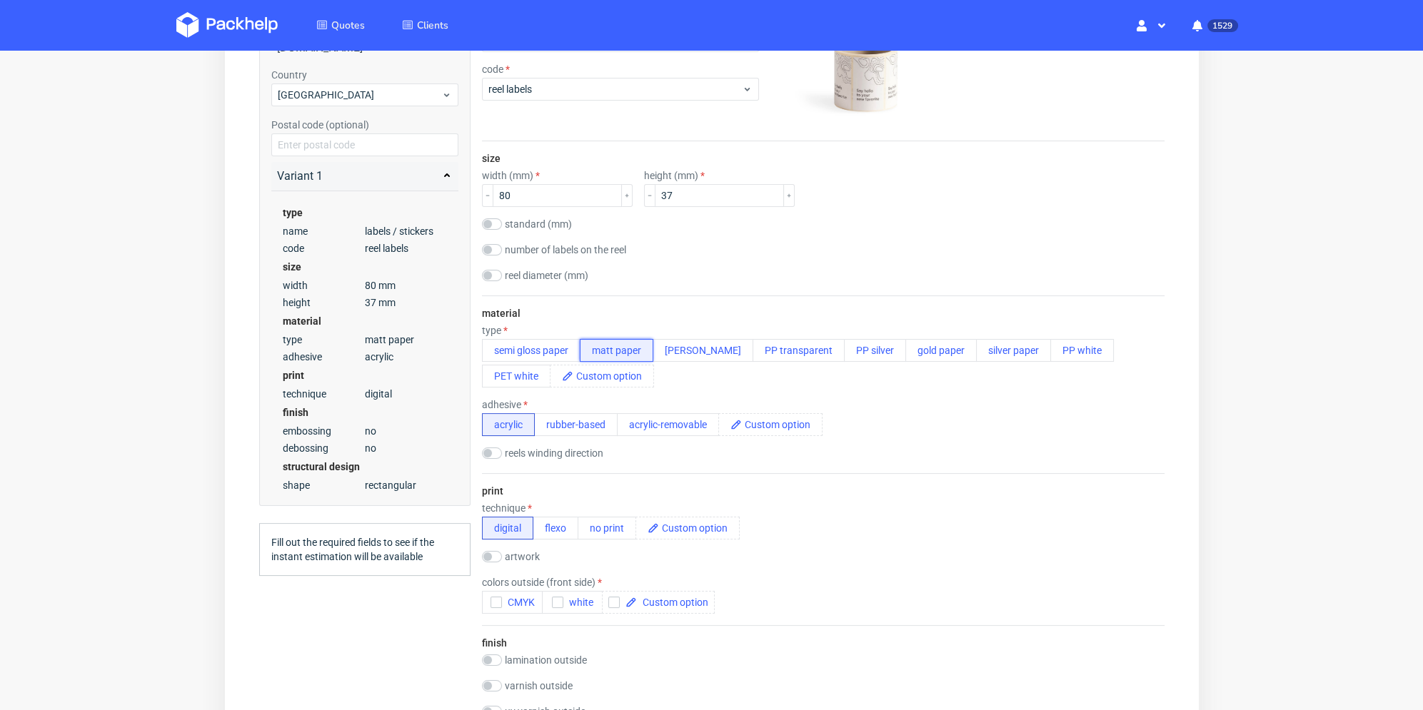
scroll to position [357, 0]
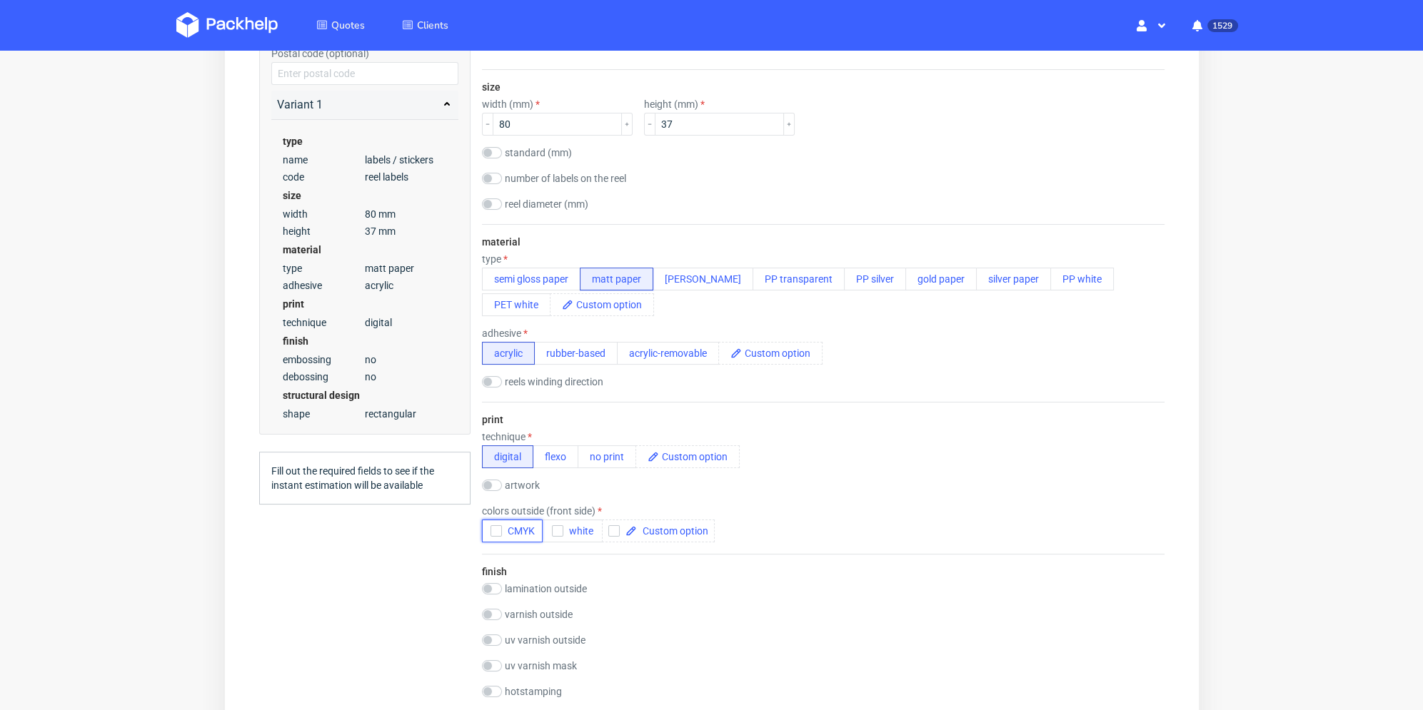
click at [491, 531] on icon "button" at bounding box center [496, 531] width 10 height 10
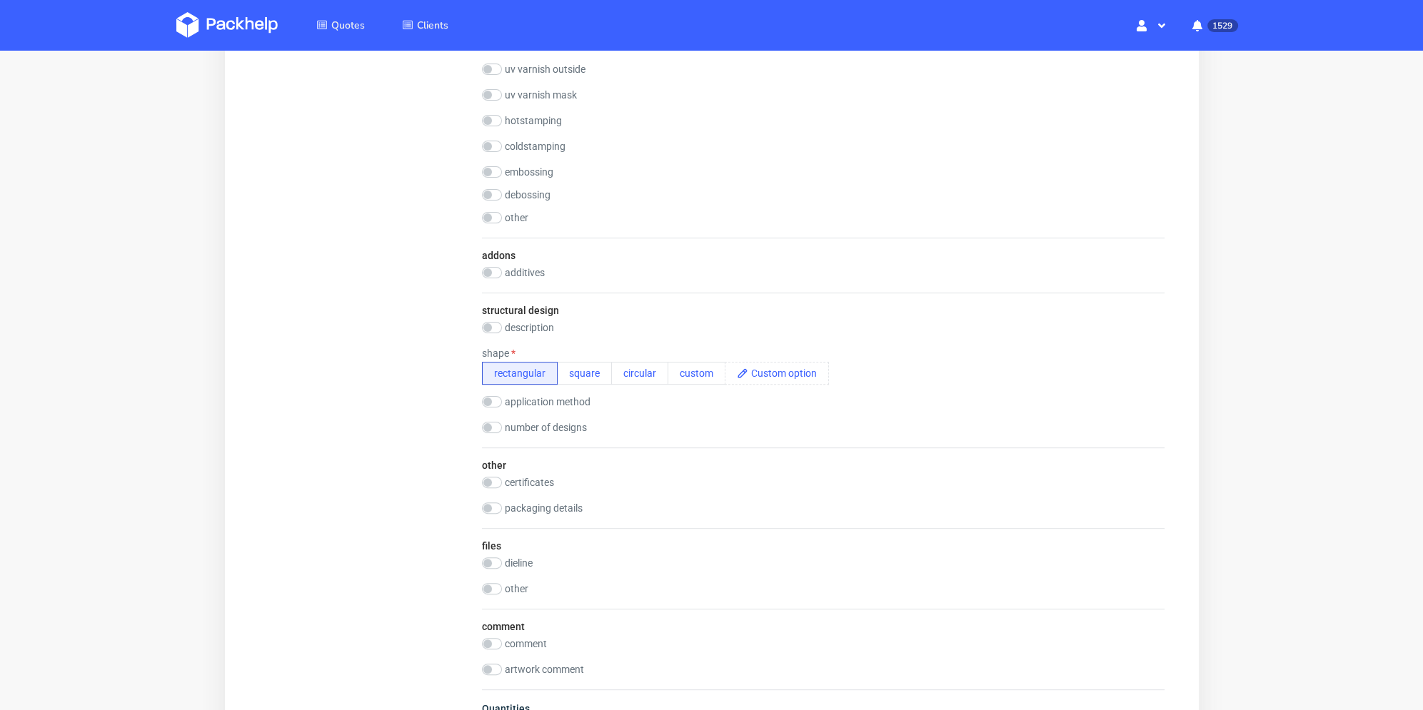
scroll to position [1000, 0]
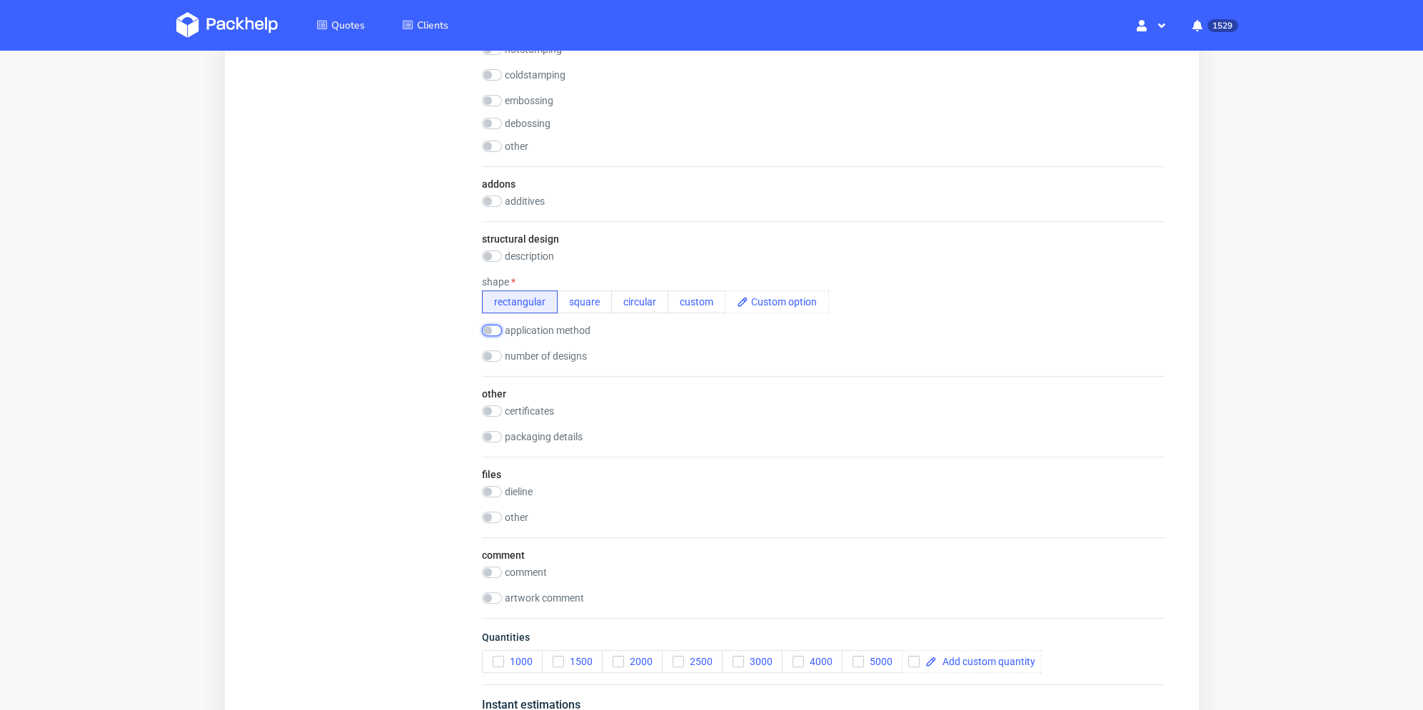
click at [494, 328] on input "checkbox" at bounding box center [491, 330] width 20 height 11
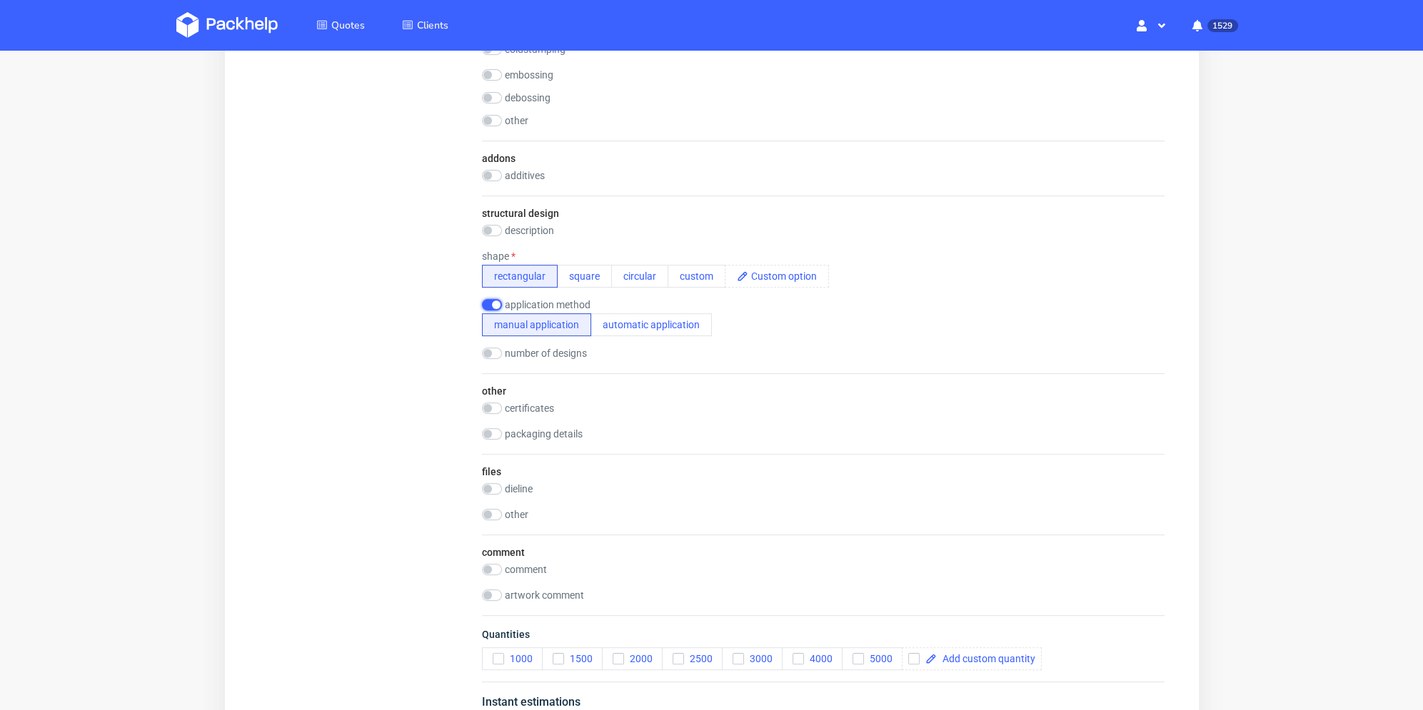
click at [493, 303] on input "checkbox" at bounding box center [491, 304] width 20 height 11
checkbox input "false"
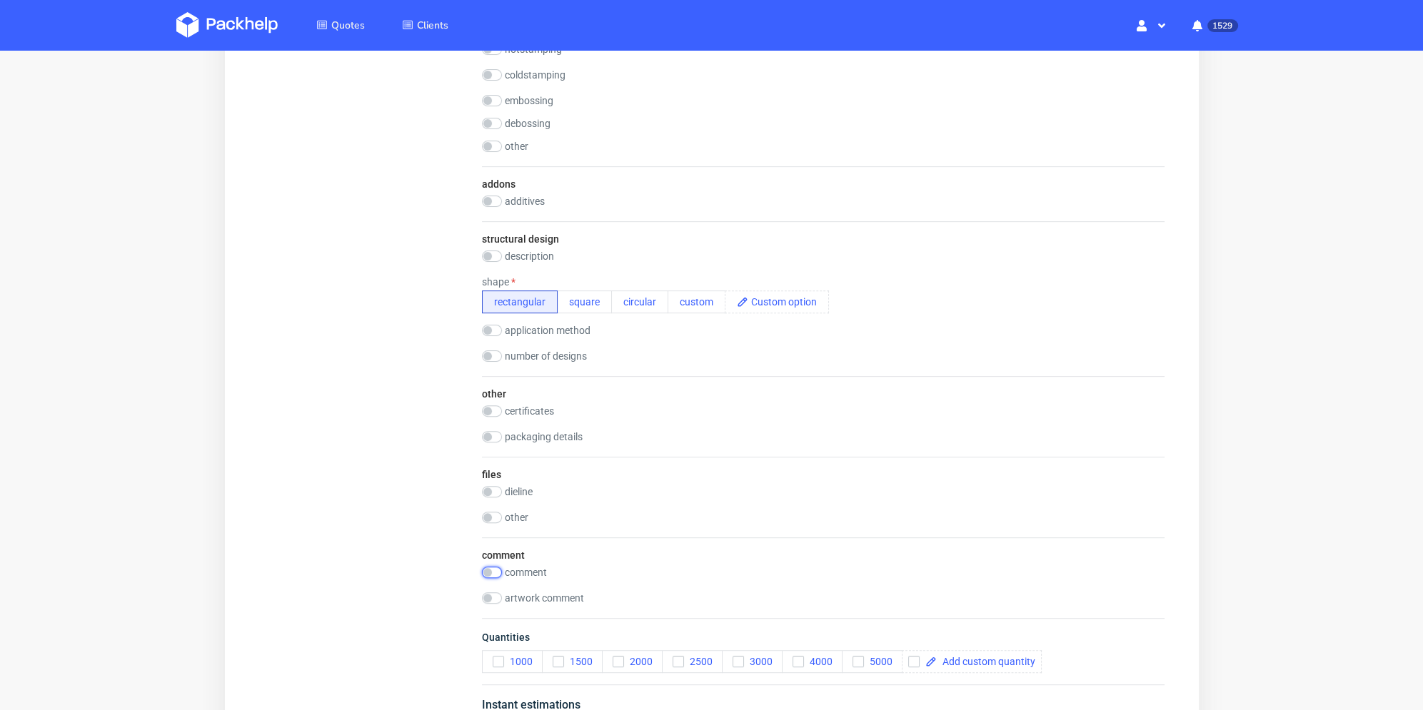
click at [491, 573] on input "checkbox" at bounding box center [491, 572] width 20 height 11
checkbox input "true"
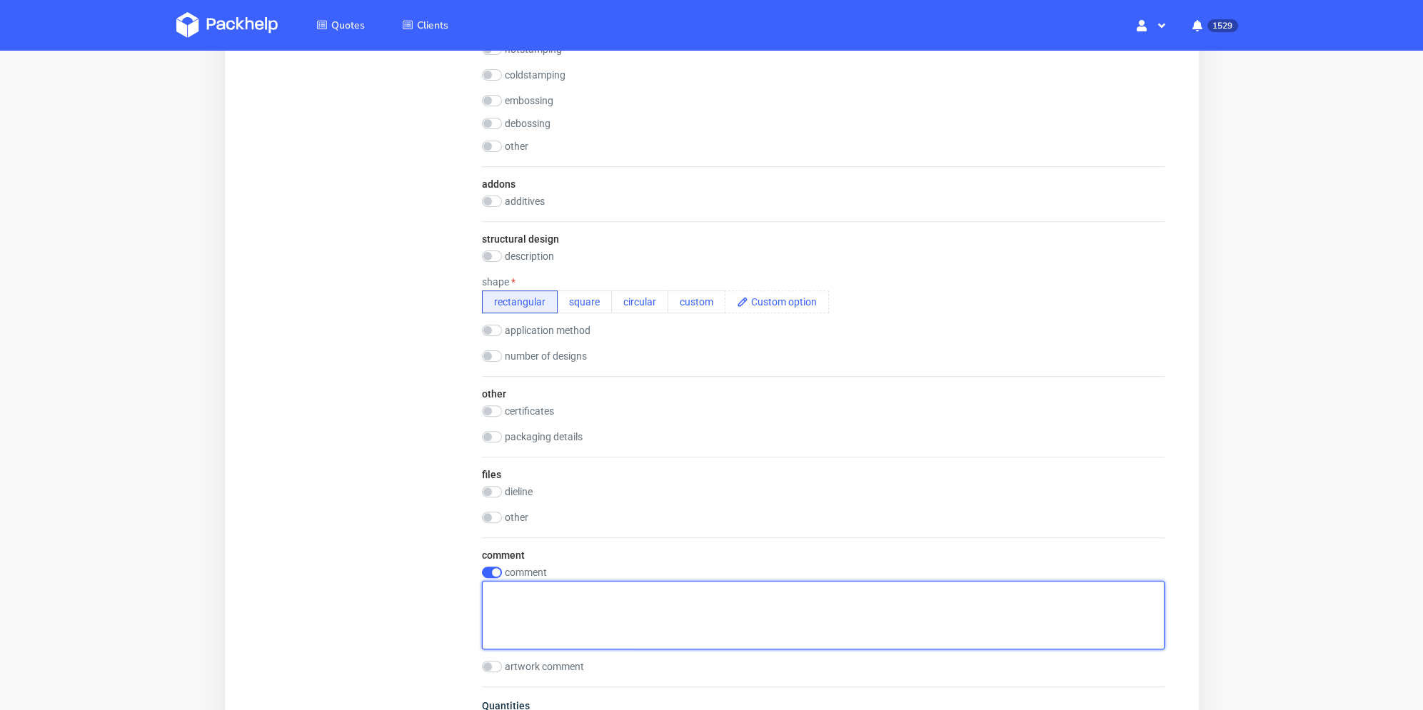
drag, startPoint x: 535, startPoint y: 593, endPoint x: 573, endPoint y: 599, distance: 38.4
click at [536, 593] on textarea at bounding box center [822, 615] width 683 height 69
paste textarea "PP synthétique mat"
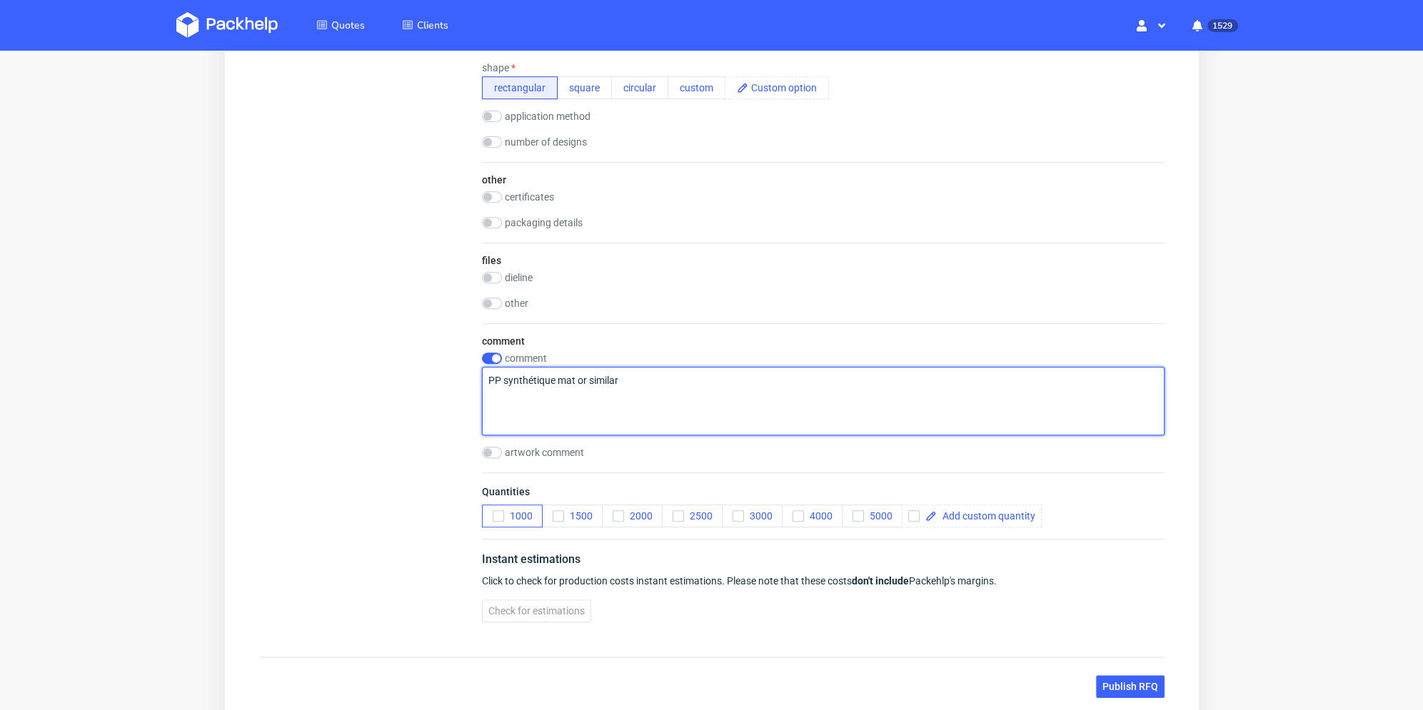
type textarea "PP synthétique mat or similar"
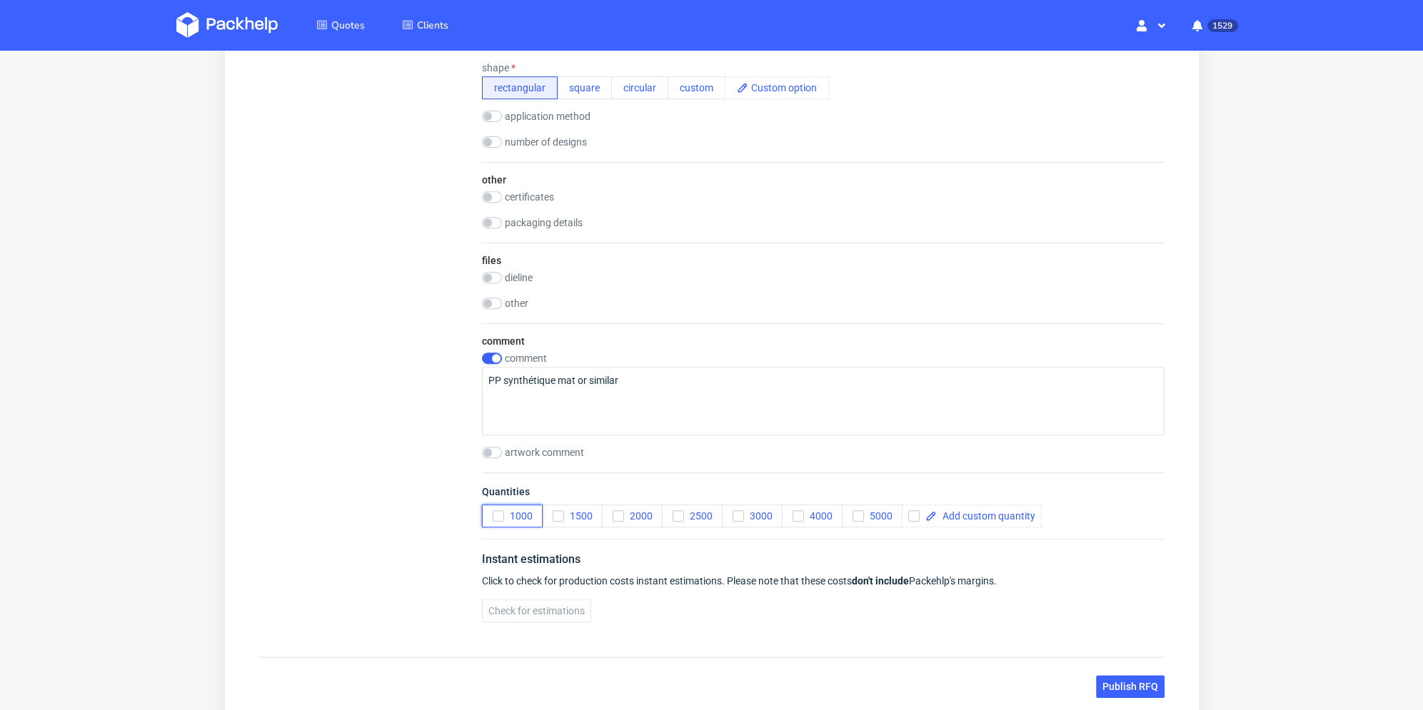
click at [493, 516] on icon "button" at bounding box center [498, 516] width 10 height 10
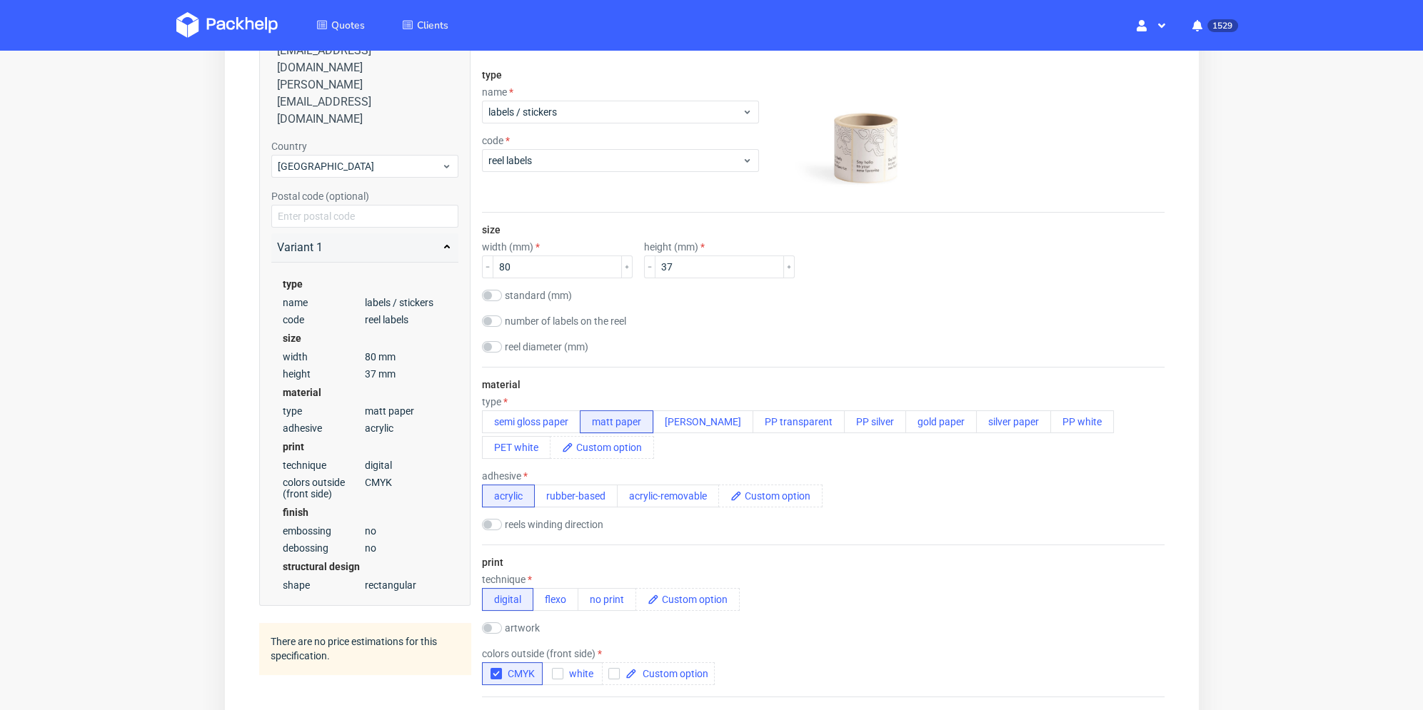
scroll to position [0, 0]
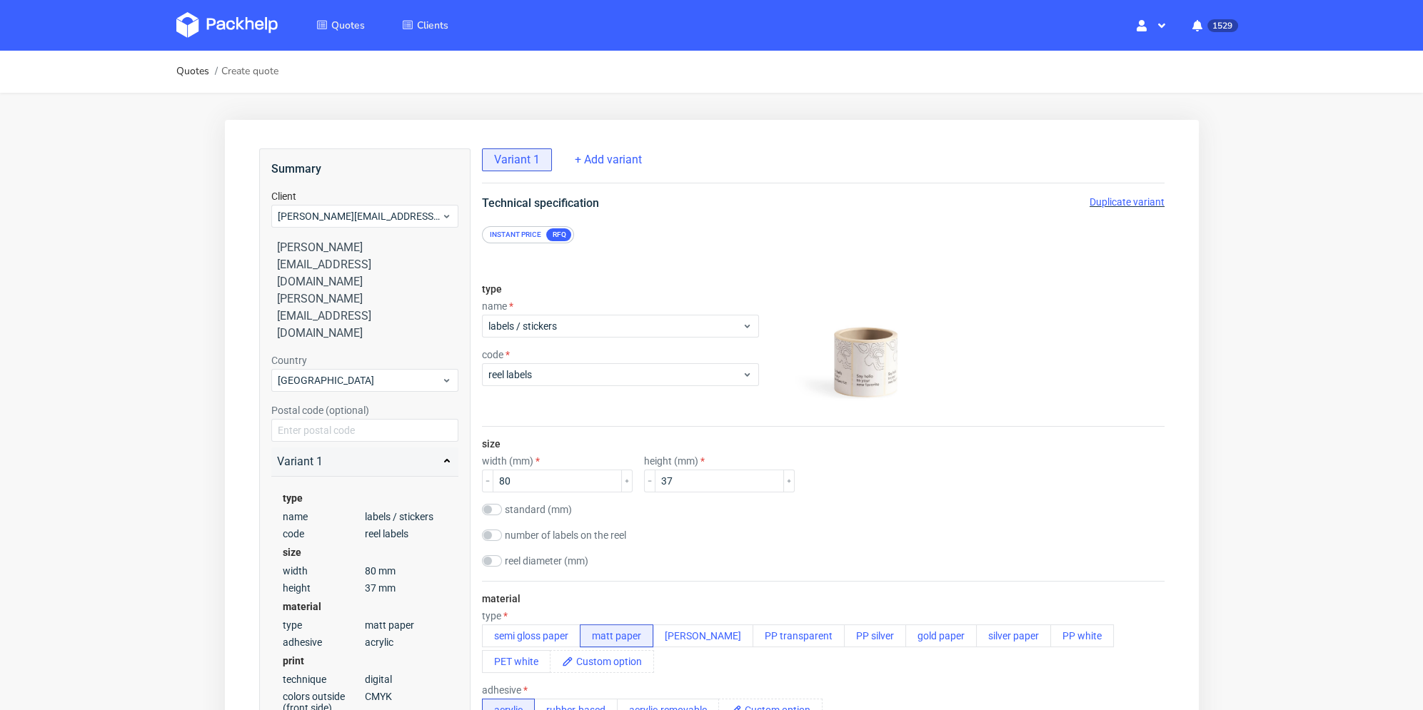
click at [1107, 200] on span "Duplicate variant" at bounding box center [1126, 201] width 75 height 11
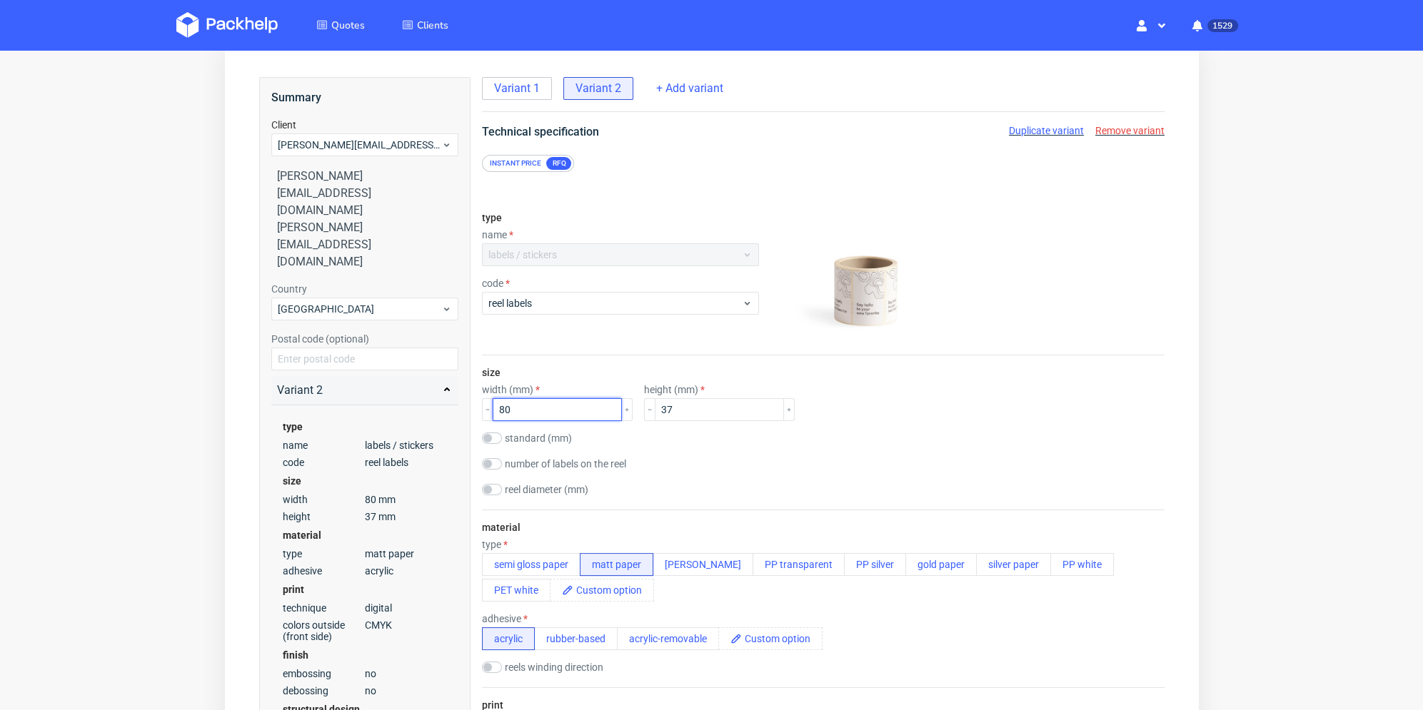
drag, startPoint x: 526, startPoint y: 411, endPoint x: 478, endPoint y: 407, distance: 47.3
type input "100"
drag, startPoint x: 683, startPoint y: 411, endPoint x: 648, endPoint y: 413, distance: 34.4
click at [630, 413] on div "width (mm) 100 height (mm) 37" at bounding box center [822, 402] width 683 height 37
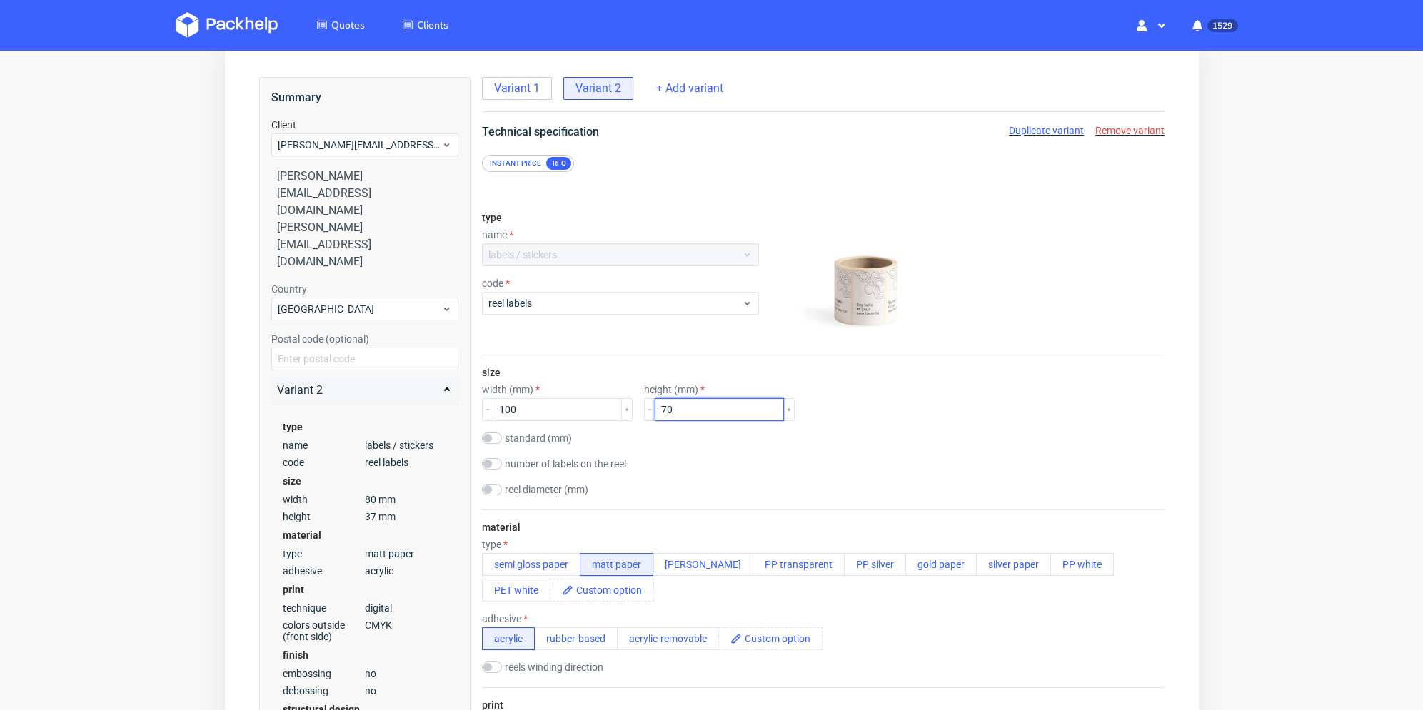
type input "70"
click at [720, 435] on div "standard (mm) 50x75 50x100 75x125 25x50 85x50" at bounding box center [822, 440] width 683 height 14
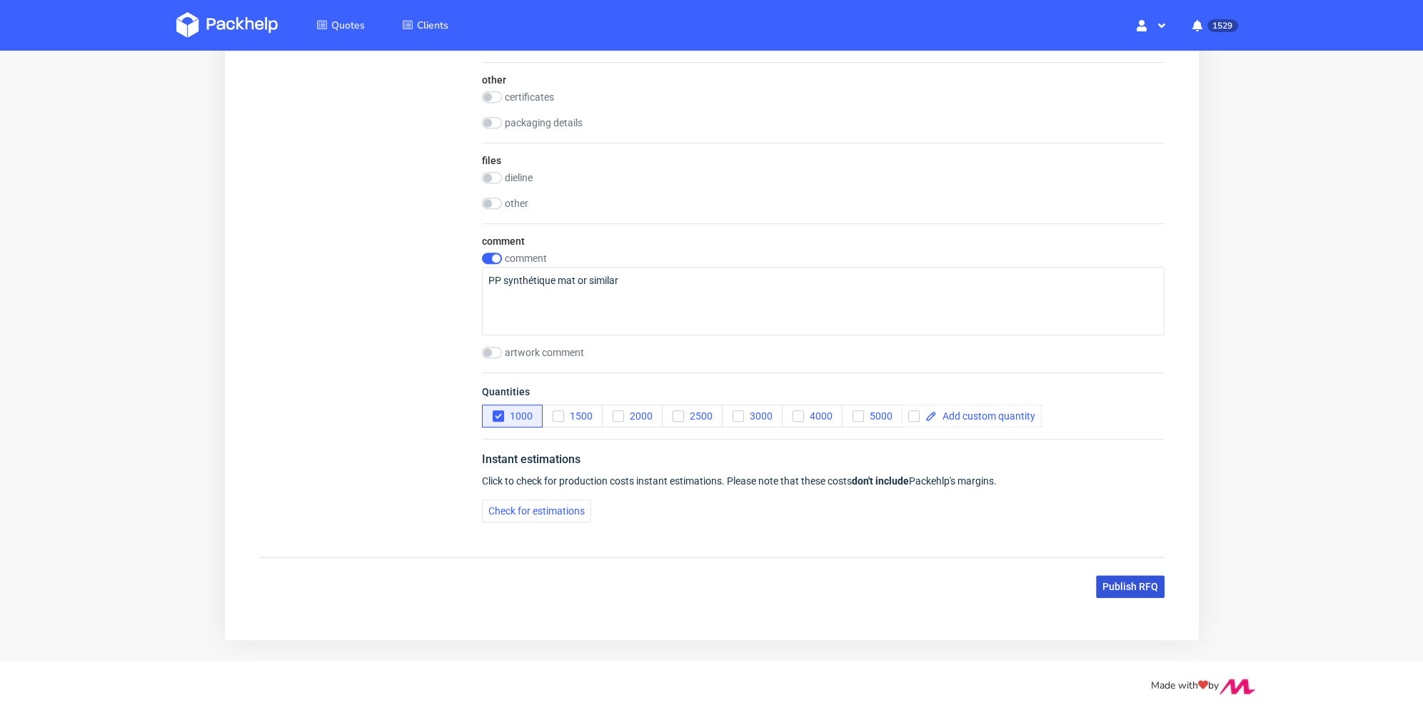
click at [1112, 582] on span "Publish RFQ" at bounding box center [1130, 587] width 56 height 10
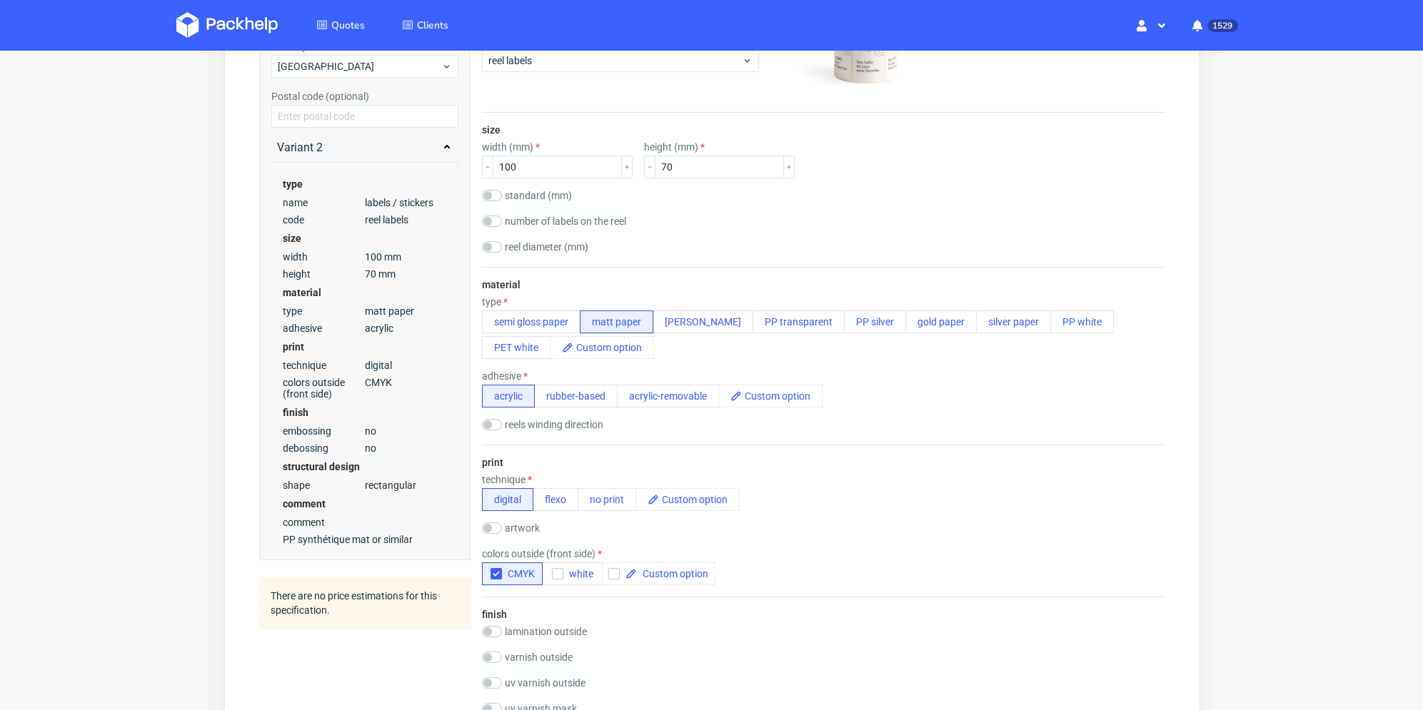
scroll to position [0, 0]
